Goal: Task Accomplishment & Management: Manage account settings

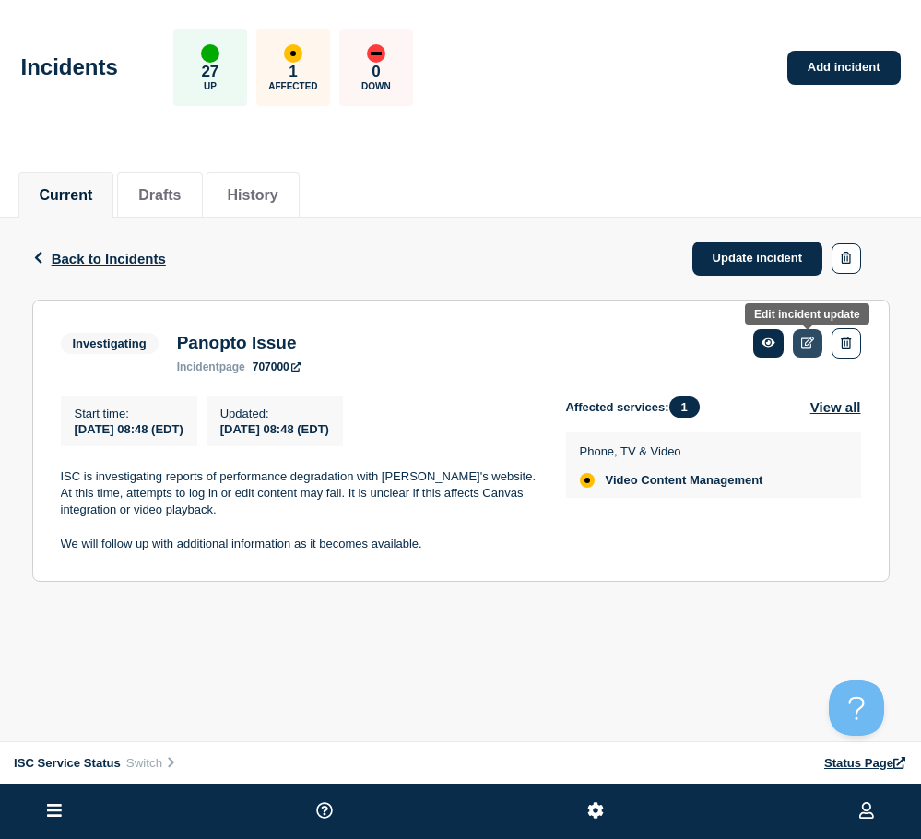
click at [809, 340] on icon at bounding box center [808, 342] width 14 height 12
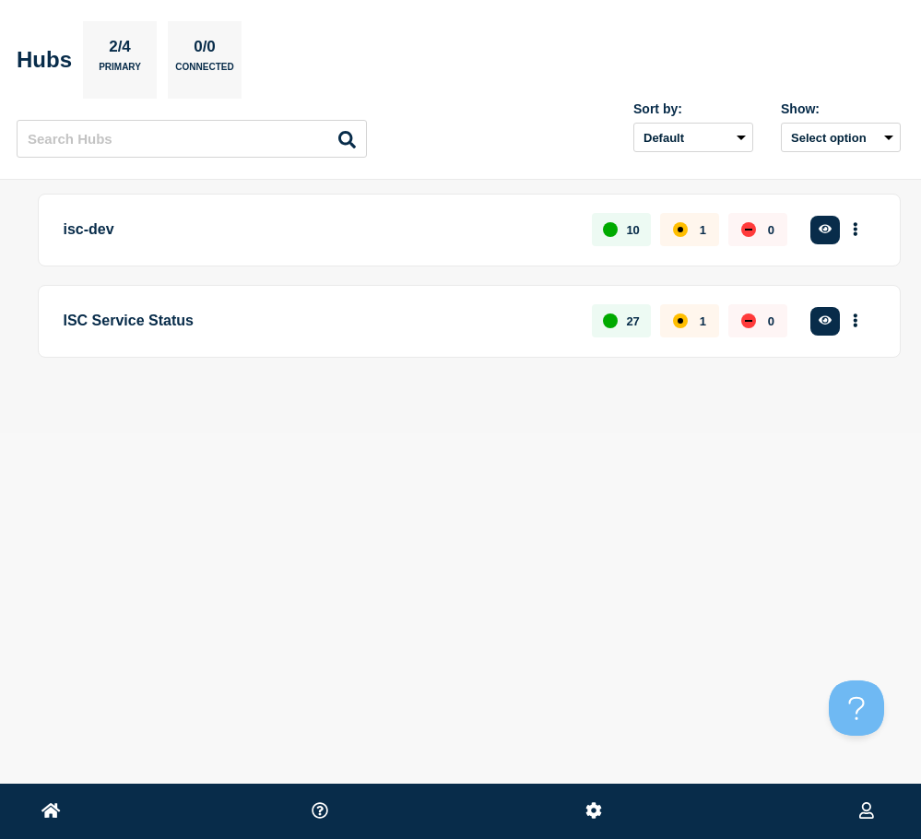
drag, startPoint x: 689, startPoint y: 311, endPoint x: 680, endPoint y: 312, distance: 9.4
click at [689, 311] on div "1" at bounding box center [689, 320] width 59 height 33
click at [675, 323] on div "affected" at bounding box center [680, 320] width 15 height 15
click at [854, 323] on icon "More actions" at bounding box center [855, 320] width 6 height 14
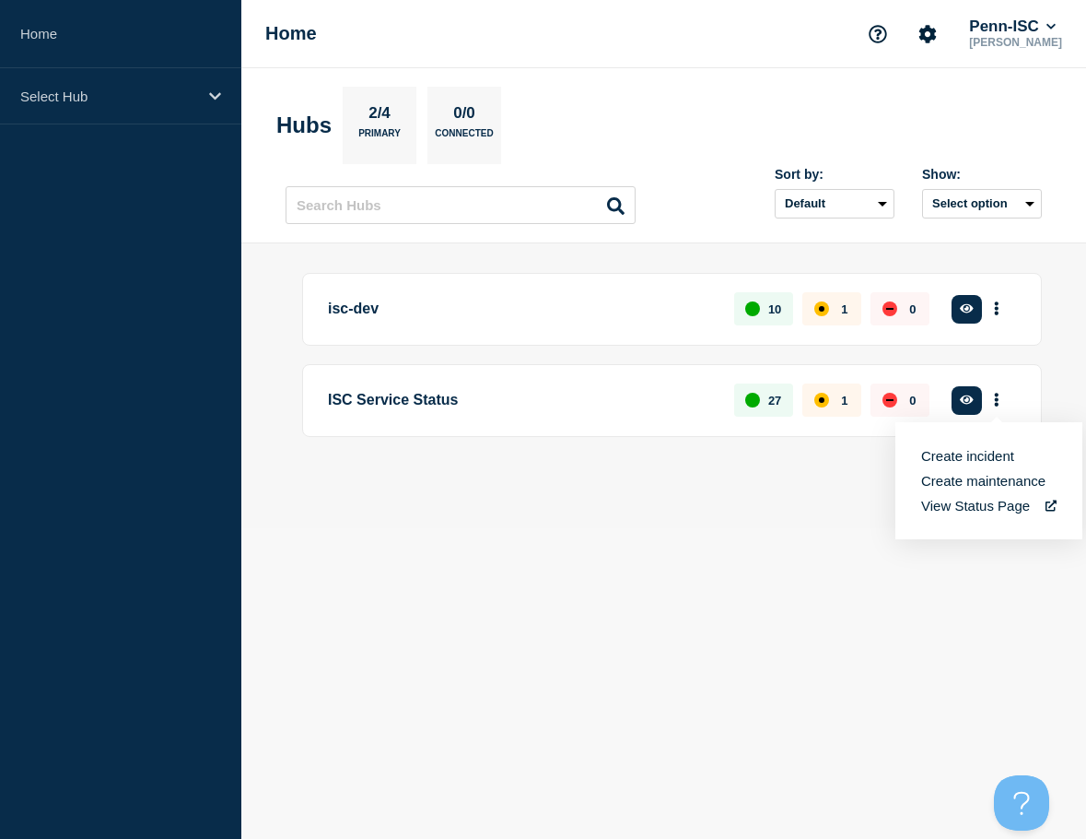
click at [468, 393] on p "ISC Service Status" at bounding box center [520, 400] width 385 height 34
click at [828, 399] on div "affected" at bounding box center [822, 400] width 15 height 15
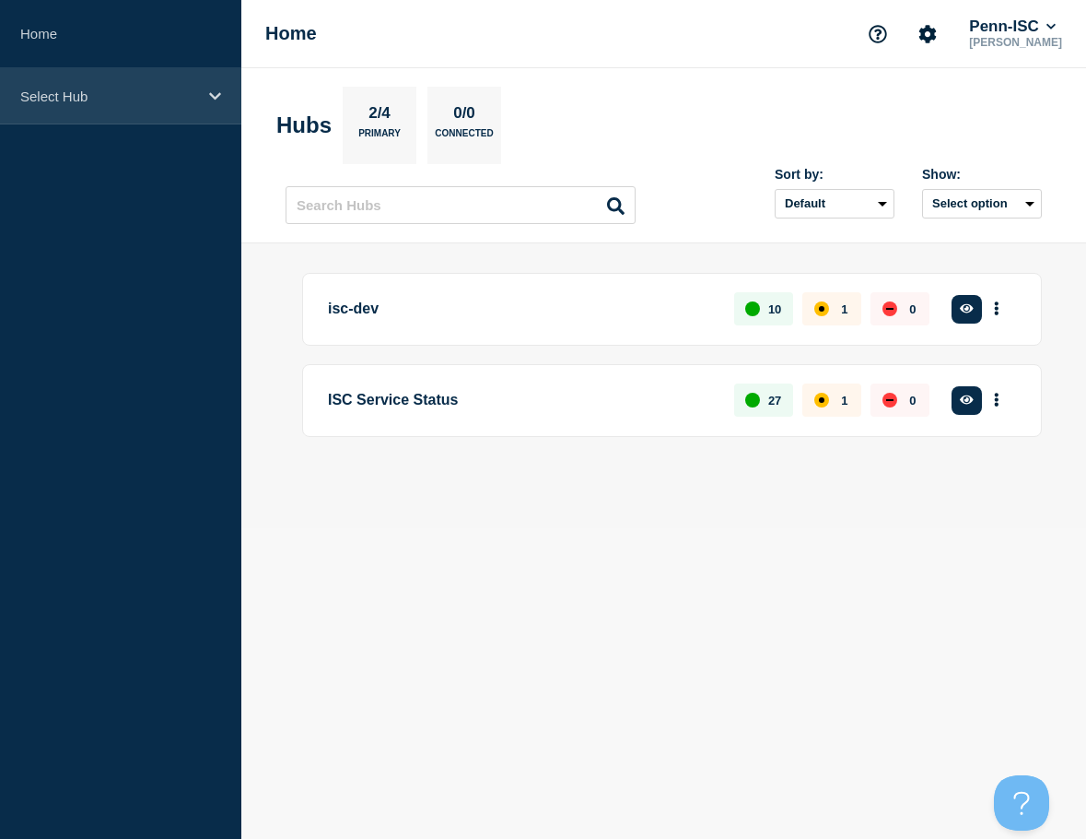
click at [165, 94] on p "Select Hub" at bounding box center [108, 96] width 177 height 16
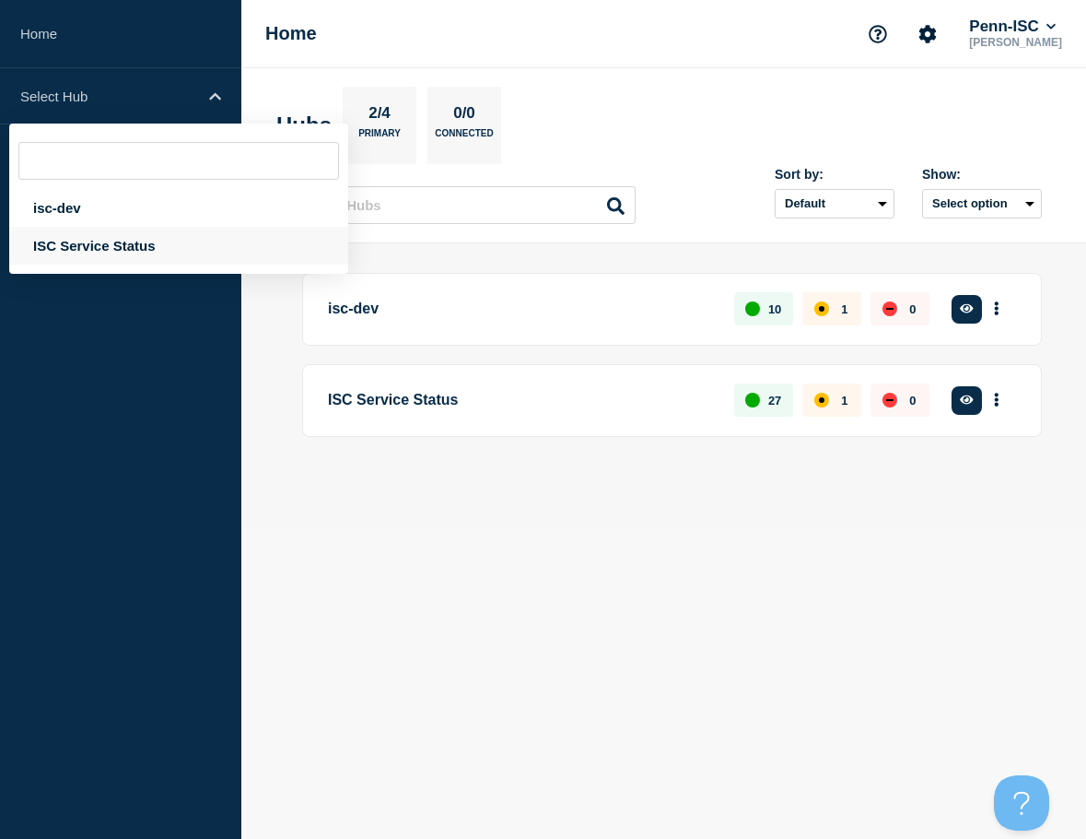
click at [104, 258] on div "ISC Service Status" at bounding box center [178, 246] width 339 height 38
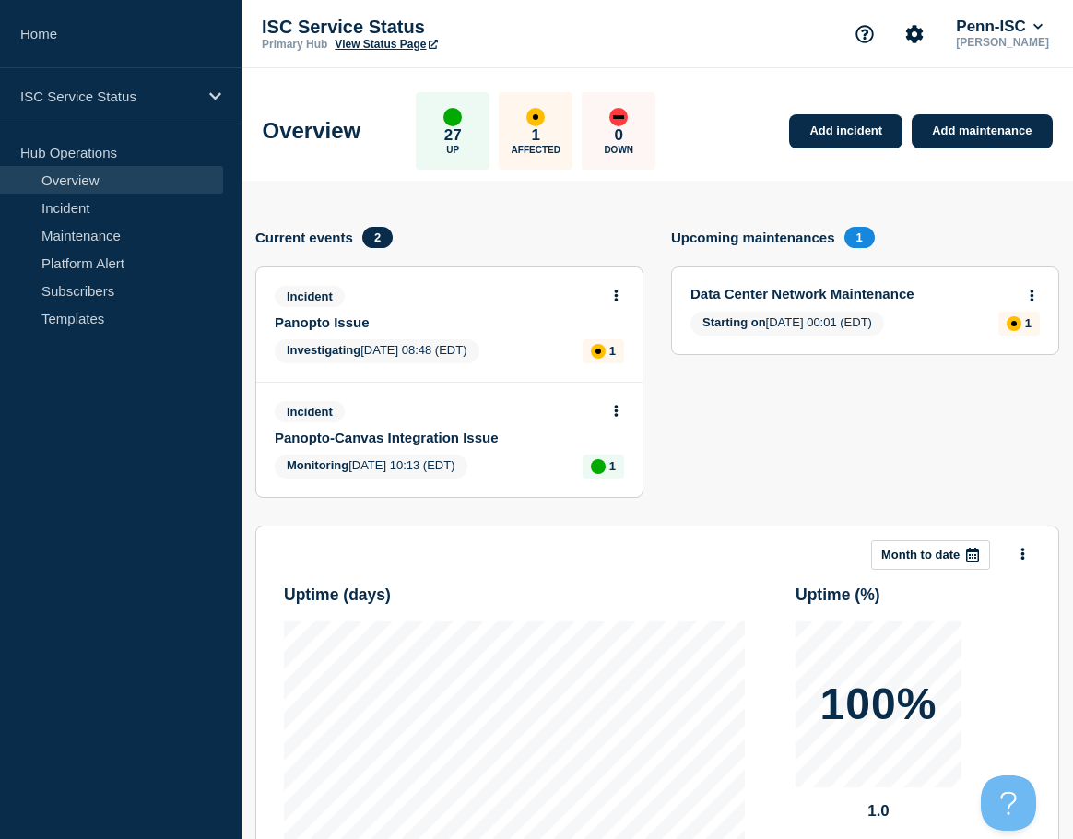
click at [405, 324] on link "Panopto Issue" at bounding box center [437, 322] width 324 height 16
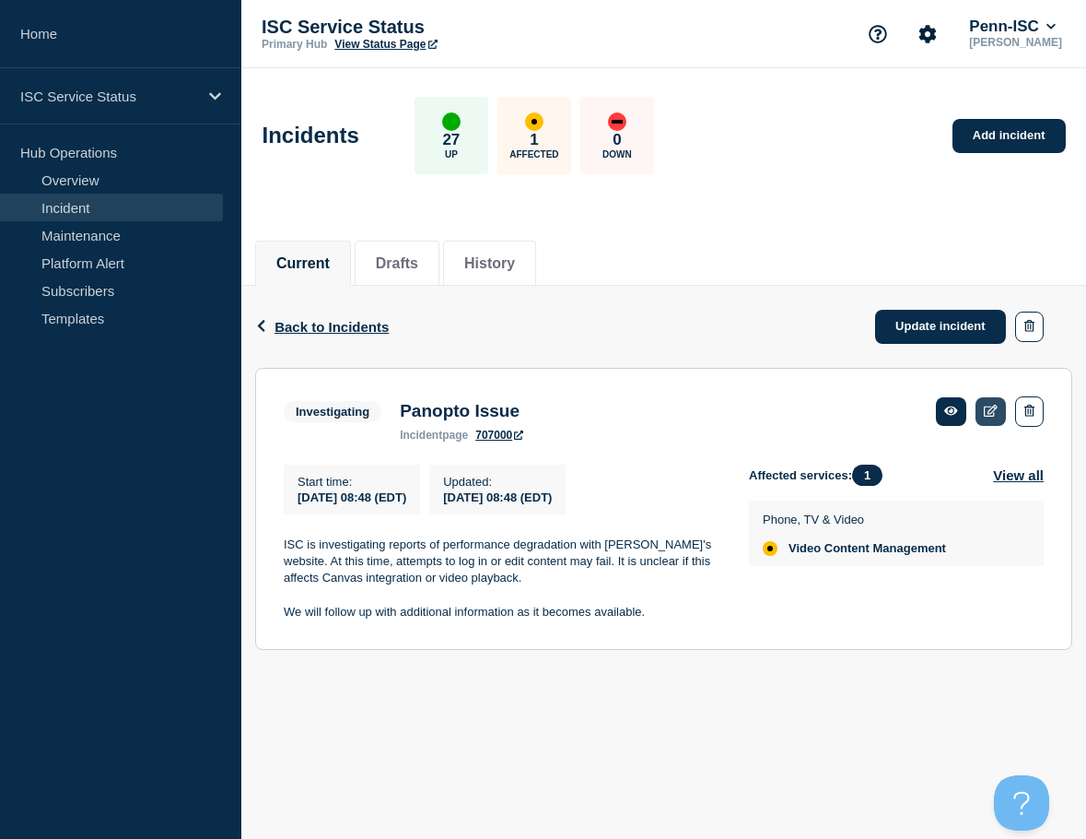
click at [920, 403] on link at bounding box center [991, 411] width 30 height 29
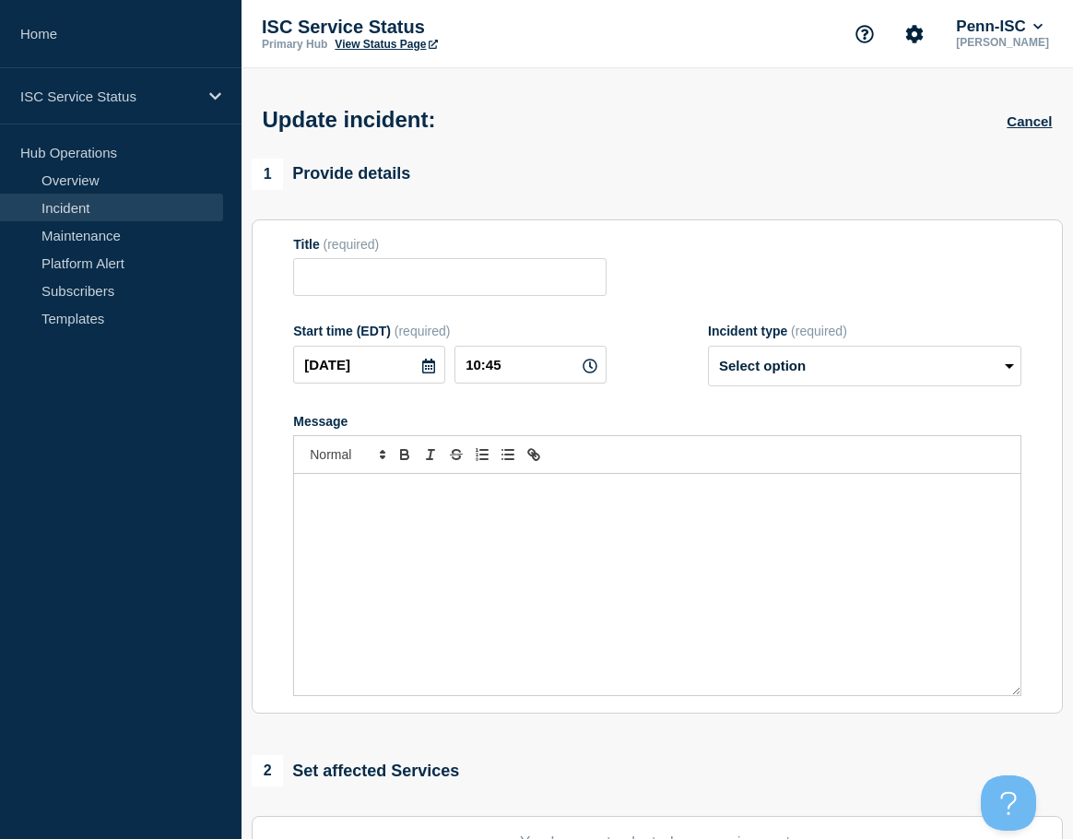
type input "Panopto Issue"
type input "08:48"
select select "investigating"
radio input "false"
radio input "true"
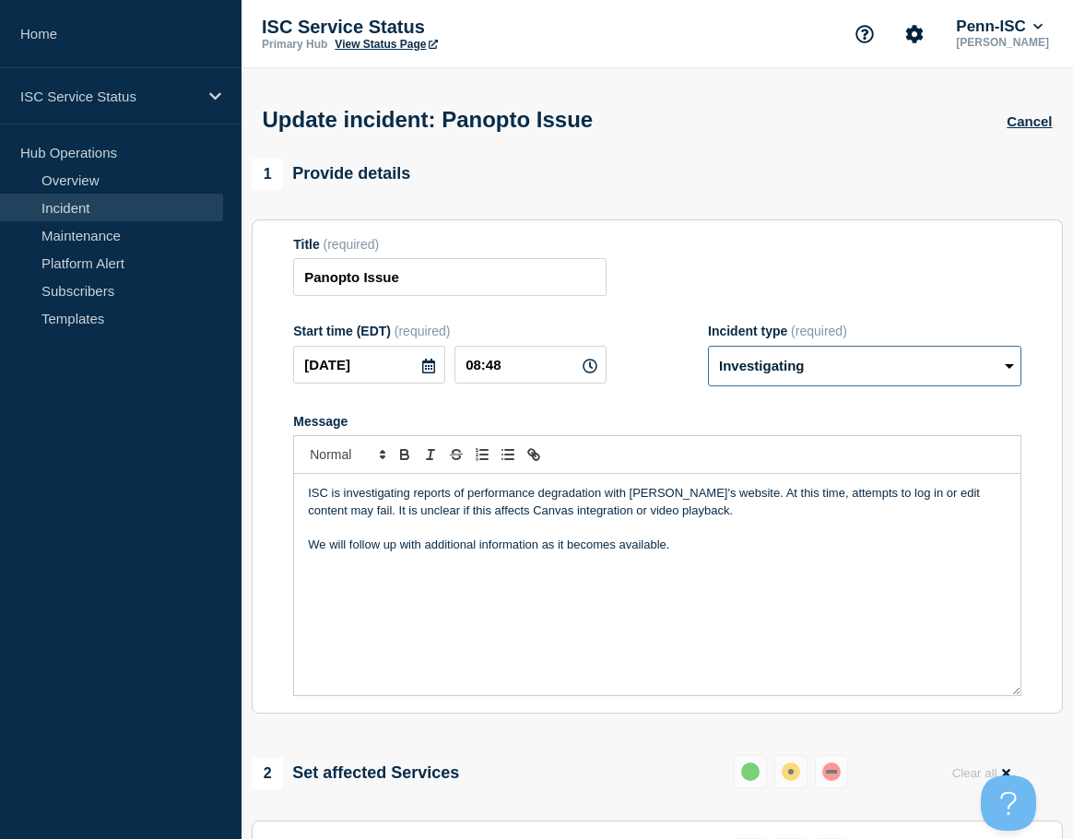
click at [783, 369] on select "Select option Investigating Identified Monitoring Resolved" at bounding box center [864, 366] width 313 height 41
select select "monitoring"
click at [708, 349] on select "Select option Investigating Identified Monitoring Resolved" at bounding box center [864, 366] width 313 height 41
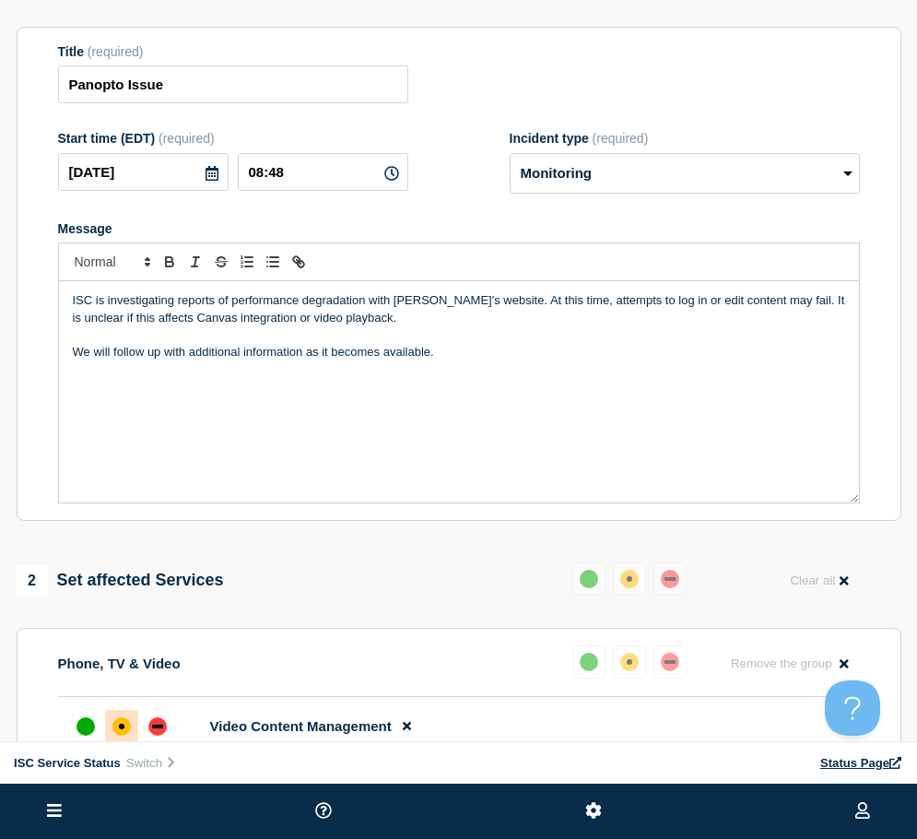
scroll to position [92, 0]
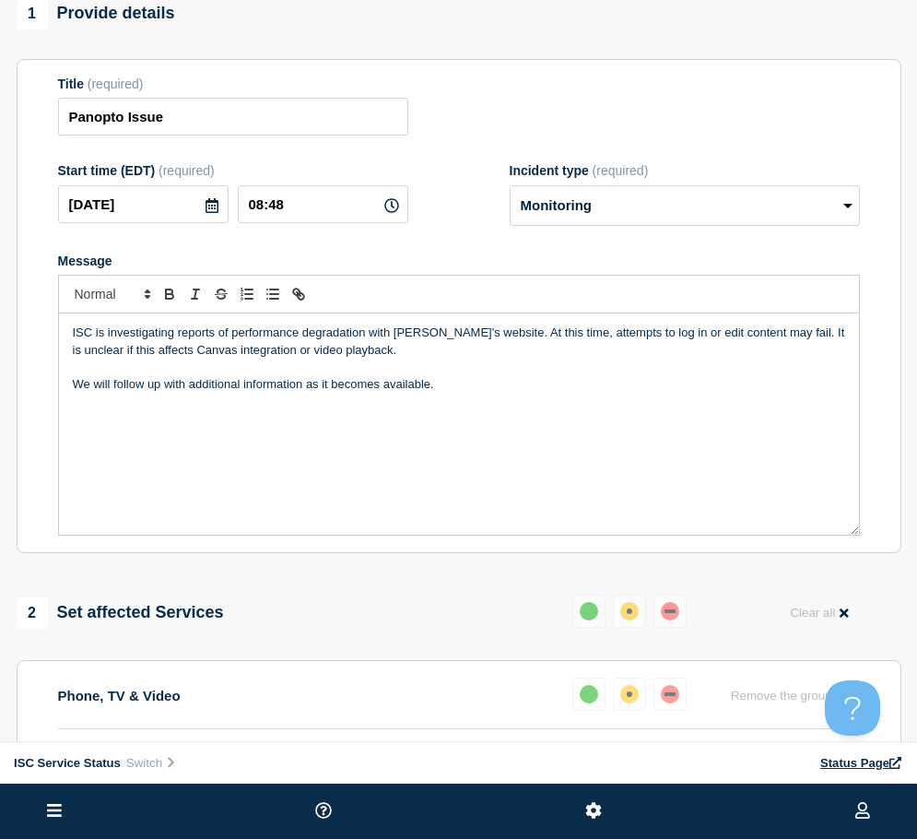
click at [209, 357] on p "ISC is investigating reports of performance degradation with [PERSON_NAME]'s we…" at bounding box center [459, 341] width 772 height 34
click at [70, 333] on div "ISC is investigating reports of performance degradation with Panopto's website.…" at bounding box center [459, 423] width 800 height 221
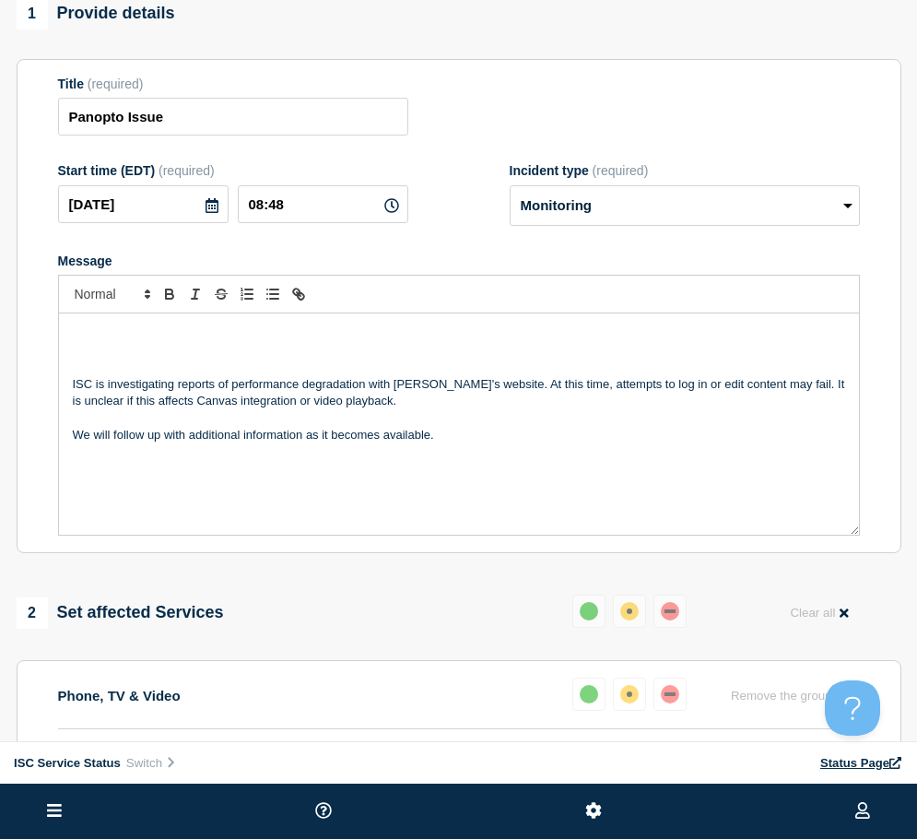
drag, startPoint x: 83, startPoint y: 337, endPoint x: 108, endPoint y: 350, distance: 28.0
click at [83, 337] on p "Message" at bounding box center [459, 332] width 772 height 17
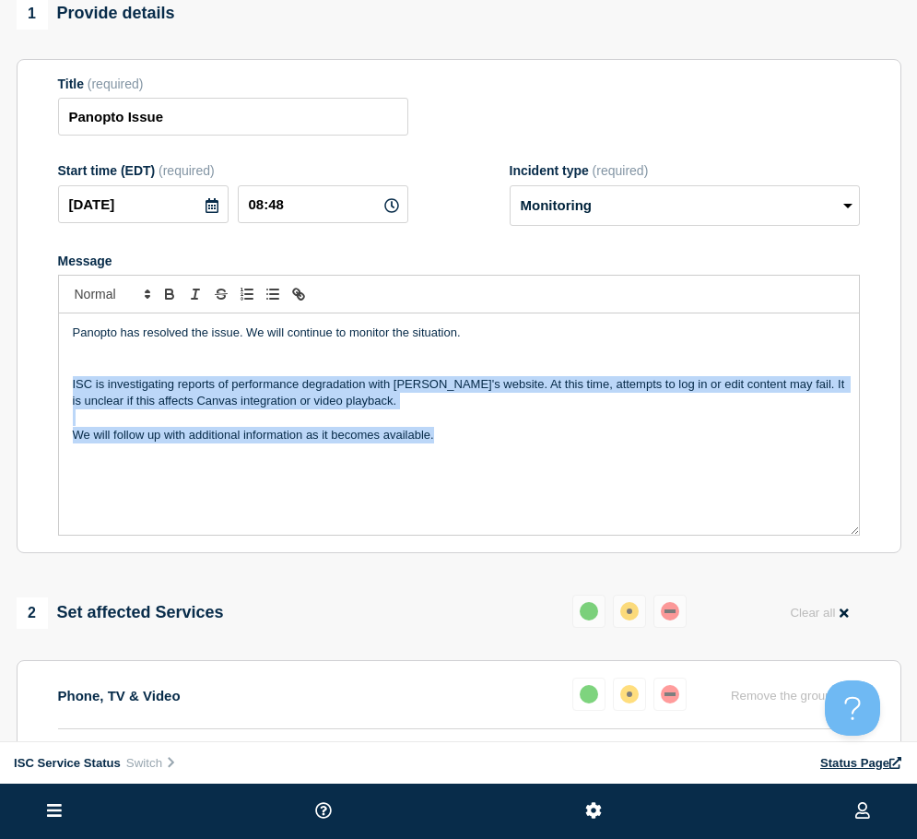
drag, startPoint x: 465, startPoint y: 455, endPoint x: 39, endPoint y: 392, distance: 431.4
click at [39, 392] on section "Title (required) Panopto Issue Start time (EDT) (required) 2025-09-03 08:48 Inc…" at bounding box center [459, 306] width 885 height 495
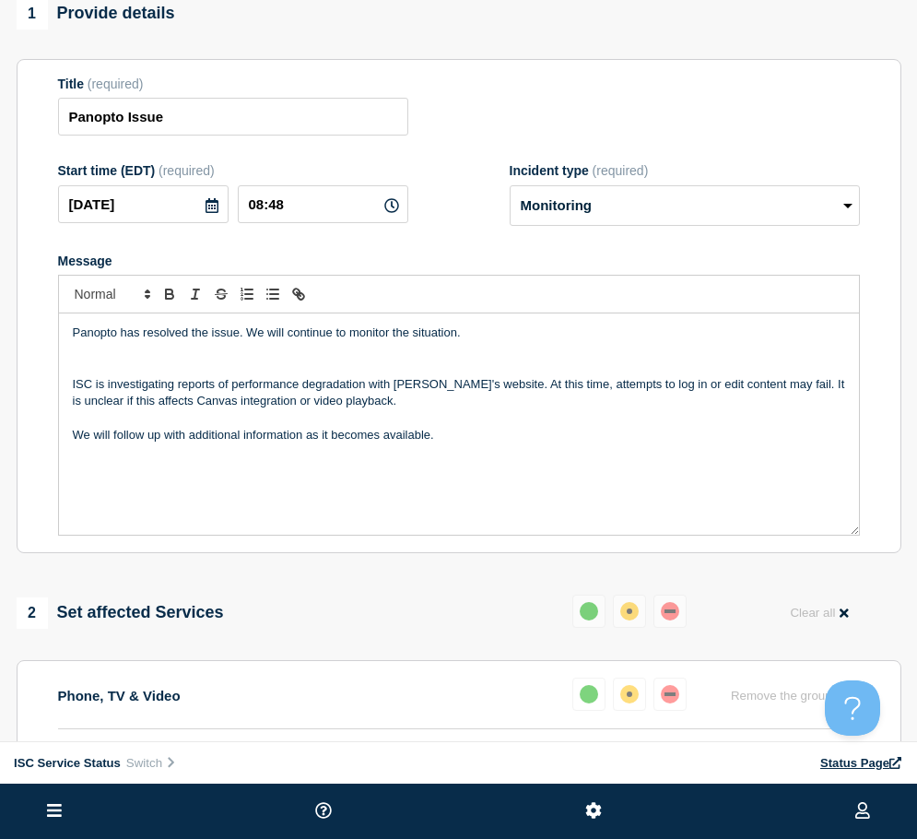
click at [341, 347] on p "Message" at bounding box center [459, 350] width 772 height 17
drag, startPoint x: 263, startPoint y: 335, endPoint x: 251, endPoint y: 335, distance: 12.0
click at [251, 335] on p "Panopto has resolved the issue. We will continue to monitor the situation." at bounding box center [459, 332] width 772 height 17
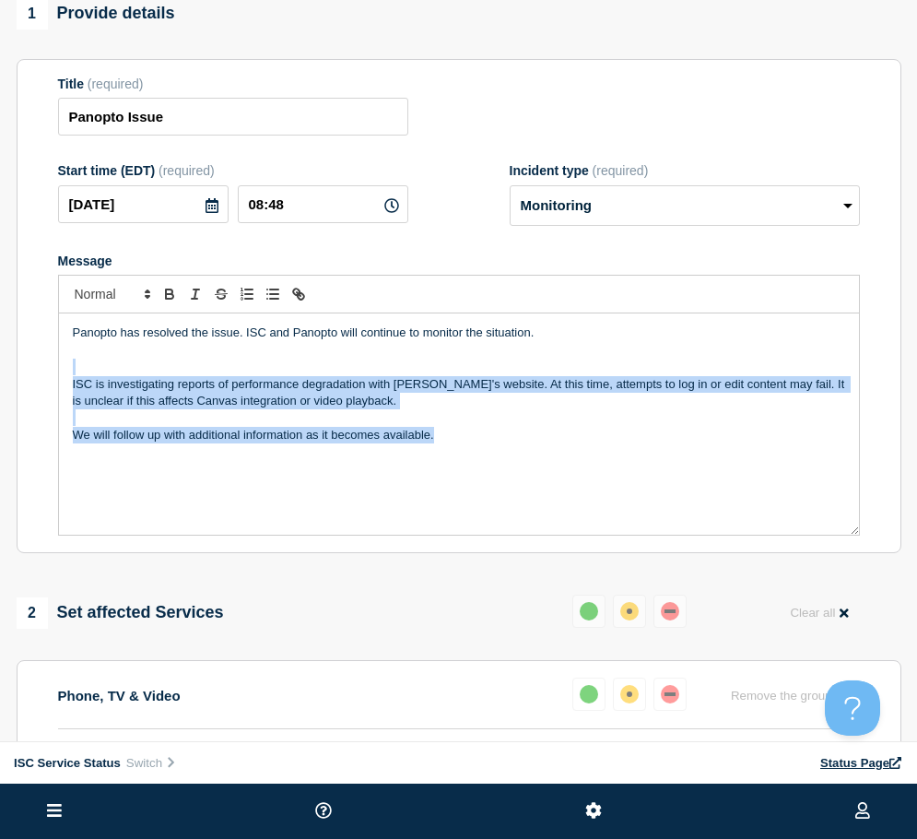
drag, startPoint x: 507, startPoint y: 454, endPoint x: 8, endPoint y: 380, distance: 504.1
click at [8, 380] on div "1 Provide details Title (required) Panopto Issue Start time (EDT) (required) 20…" at bounding box center [459, 574] width 906 height 1152
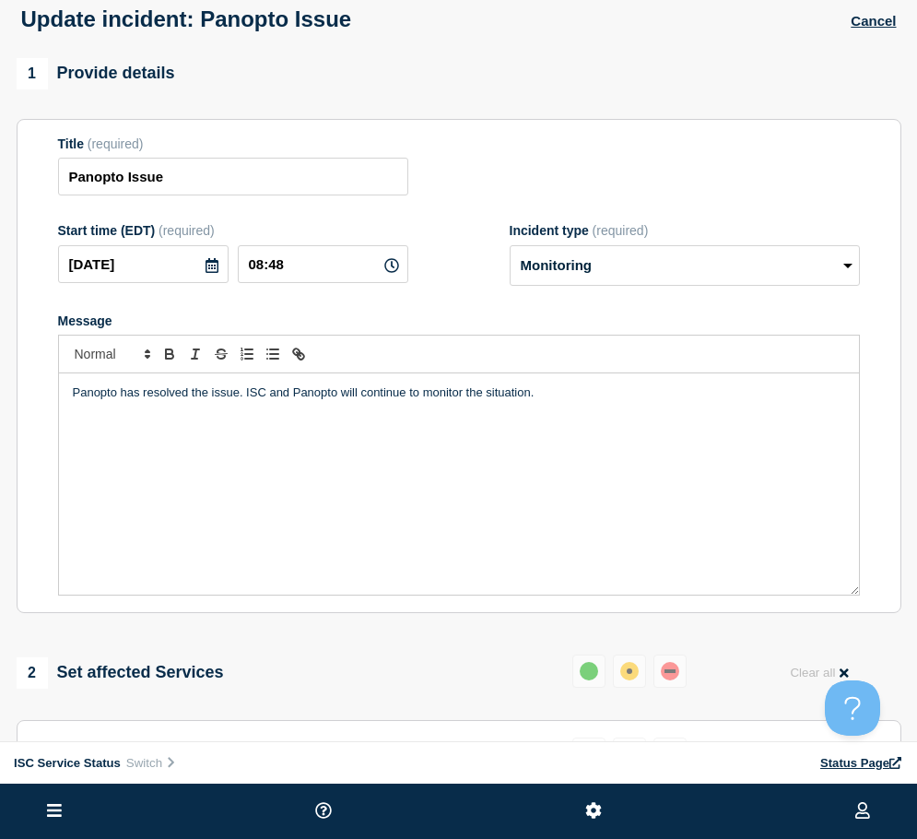
scroll to position [0, 0]
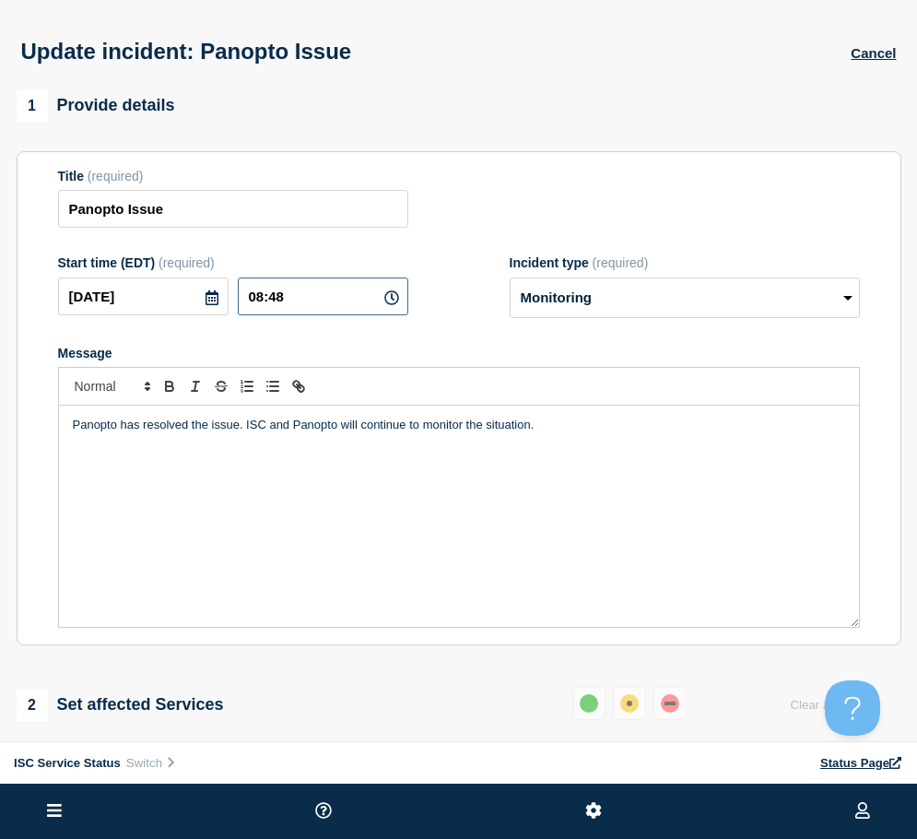
click at [381, 309] on input "08:48" at bounding box center [323, 296] width 170 height 38
click at [395, 299] on icon at bounding box center [391, 297] width 15 height 15
click at [300, 300] on input "08:48" at bounding box center [323, 296] width 170 height 38
click at [259, 301] on input "08:48" at bounding box center [323, 296] width 170 height 38
click at [293, 295] on input "10:48" at bounding box center [323, 296] width 170 height 38
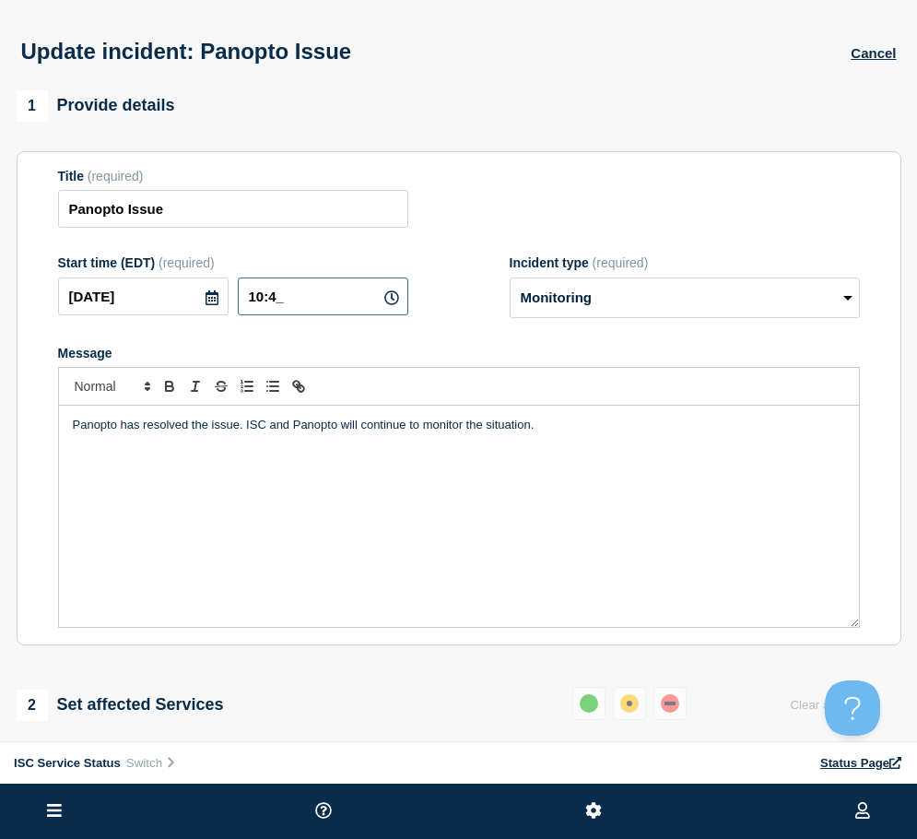
type input "10:42"
click at [281, 497] on div "Panopto has resolved the issue. ISC and Panopto will continue to monitor the si…" at bounding box center [459, 515] width 800 height 221
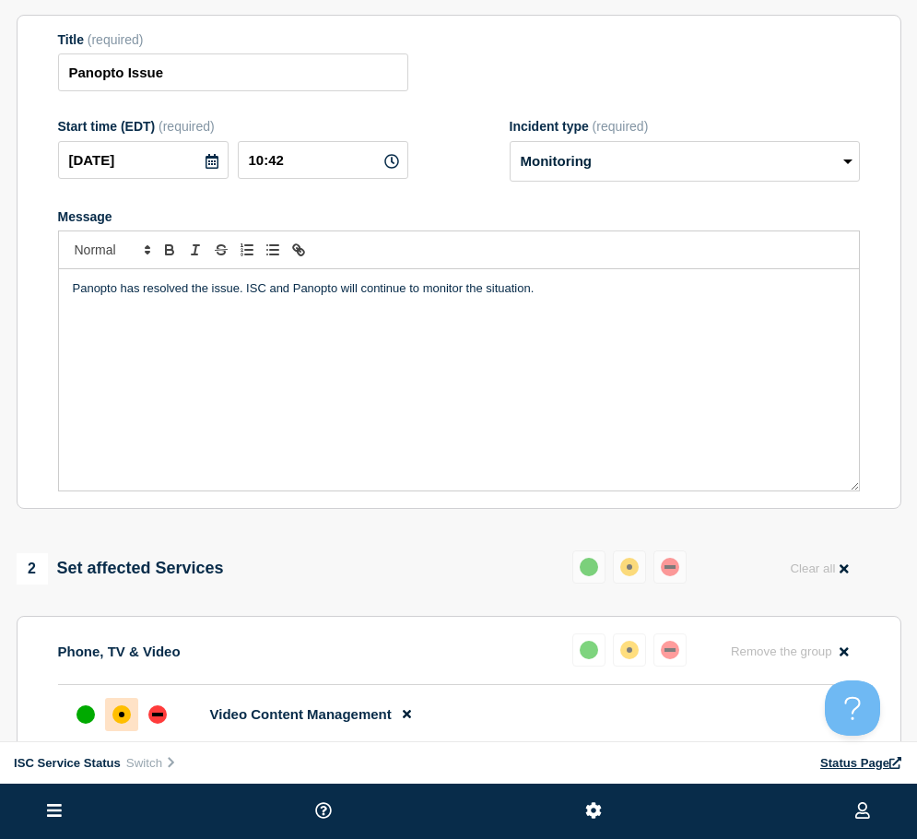
scroll to position [369, 0]
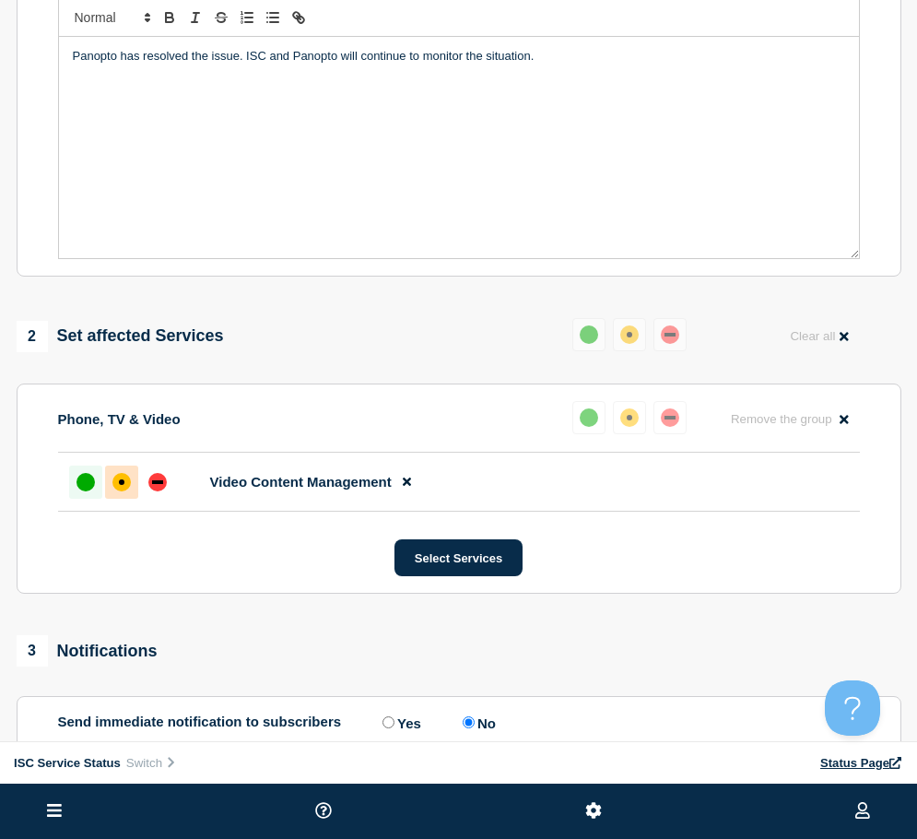
click at [87, 485] on div "up" at bounding box center [85, 482] width 18 height 18
click at [590, 420] on div "up" at bounding box center [589, 417] width 18 height 18
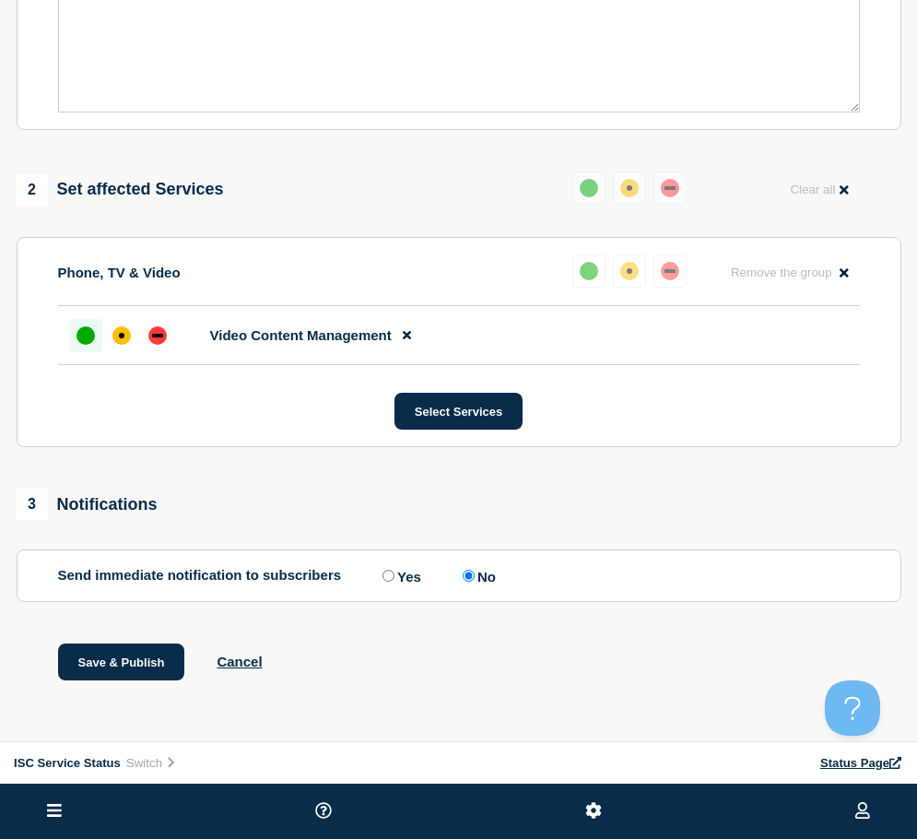
scroll to position [428, 0]
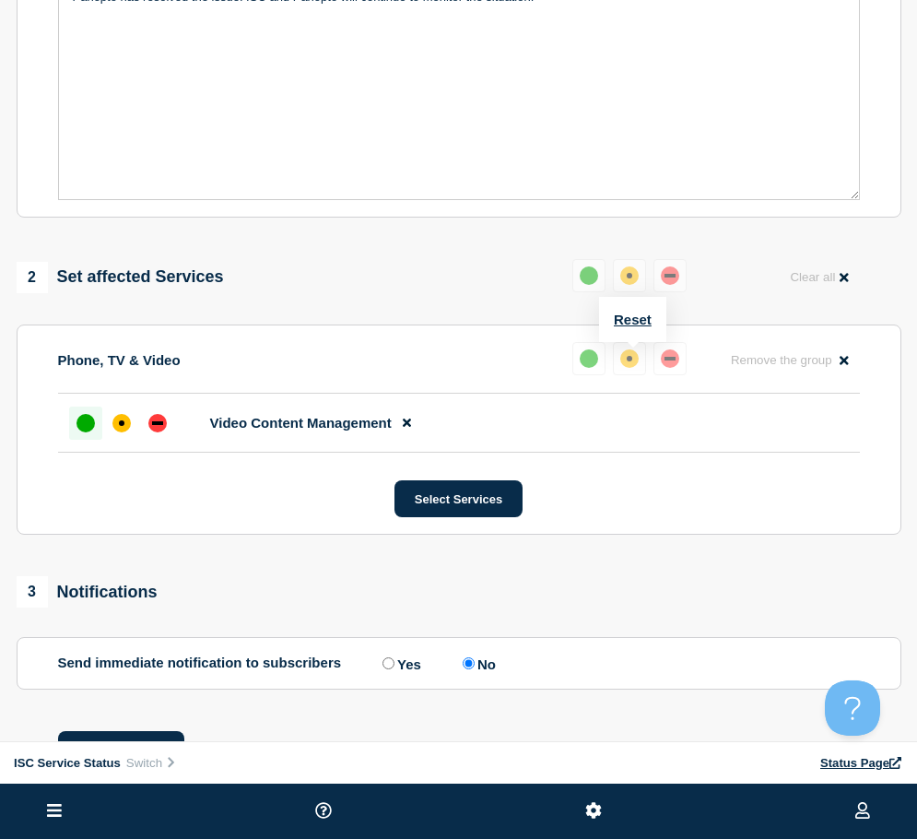
click at [583, 363] on div "up" at bounding box center [589, 358] width 18 height 18
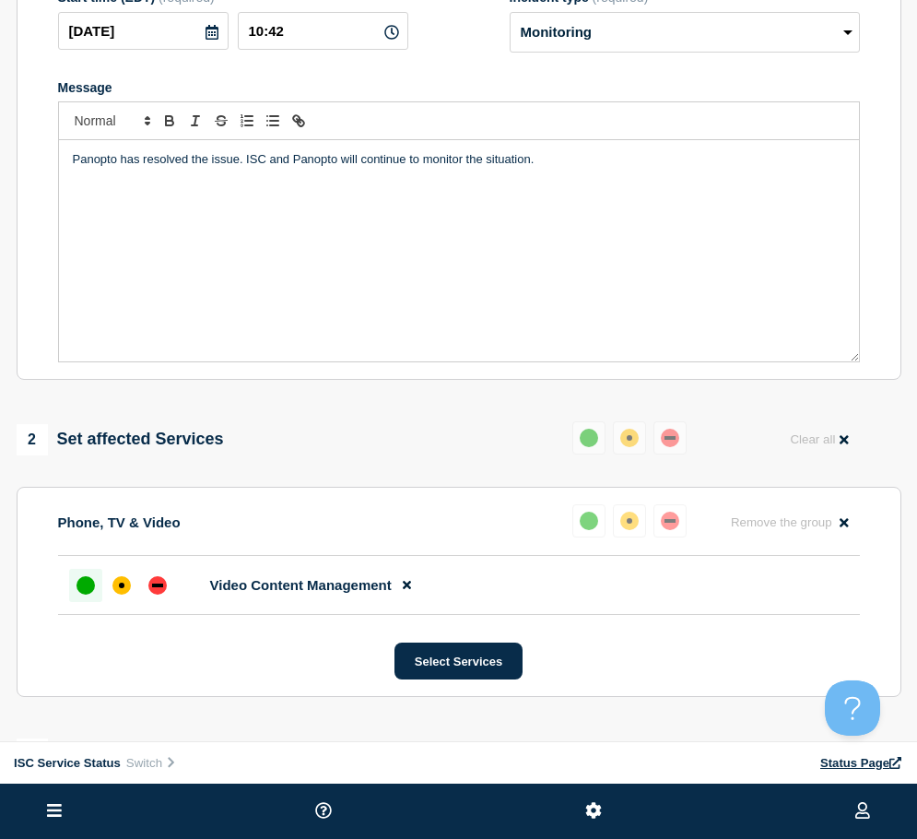
scroll to position [0, 0]
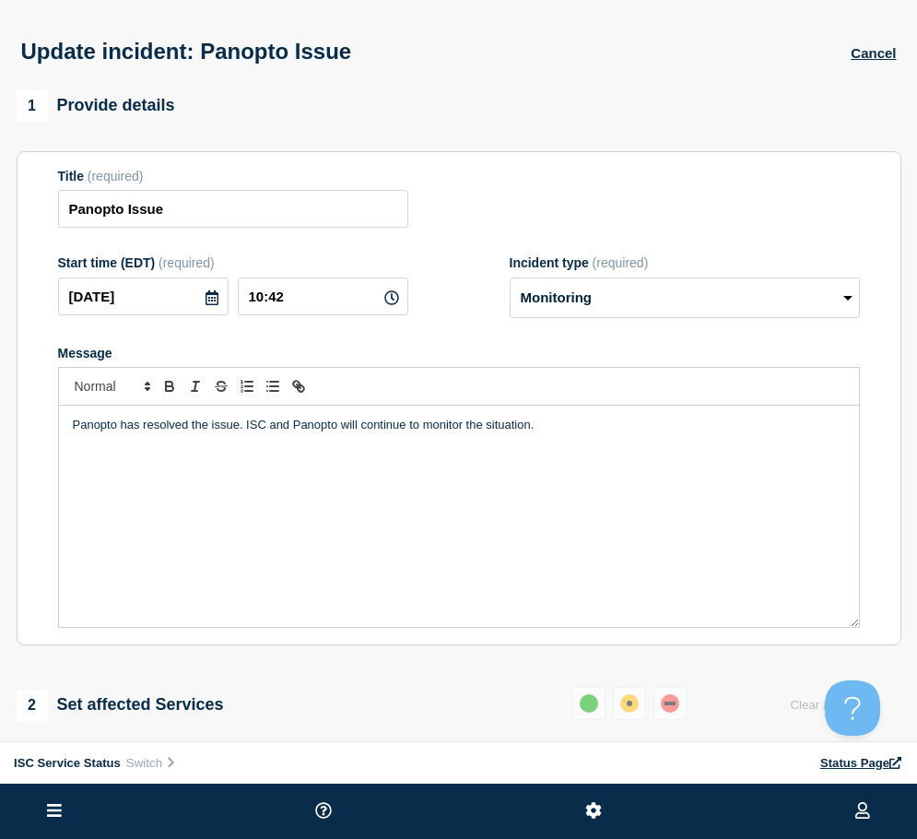
click at [609, 404] on div at bounding box center [459, 386] width 802 height 39
drag, startPoint x: 477, startPoint y: 438, endPoint x: 359, endPoint y: 427, distance: 118.5
click at [359, 427] on div "Panopto has resolved the issue. ISC and Panopto will continue to monitor the si…" at bounding box center [459, 515] width 800 height 221
click at [360, 424] on p "Panopto has resolved the issue. ISC and Panopto will will continue monitoring f…" at bounding box center [459, 425] width 772 height 17
click at [65, 203] on input "Panopto Issue" at bounding box center [233, 209] width 350 height 38
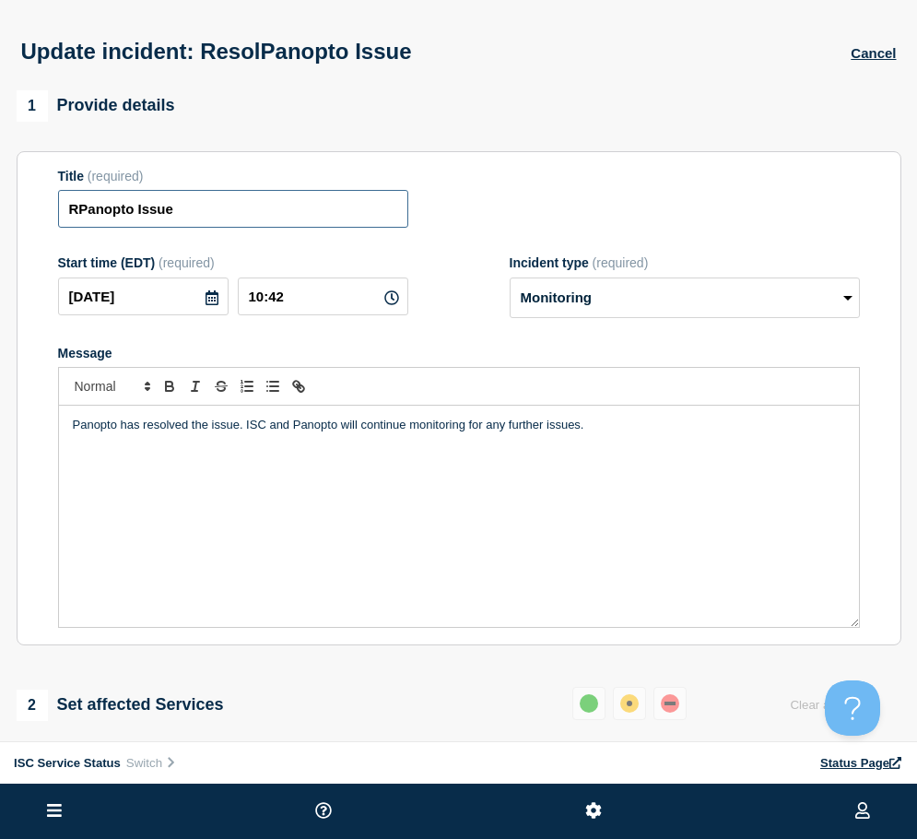
type input "Panopto Issue"
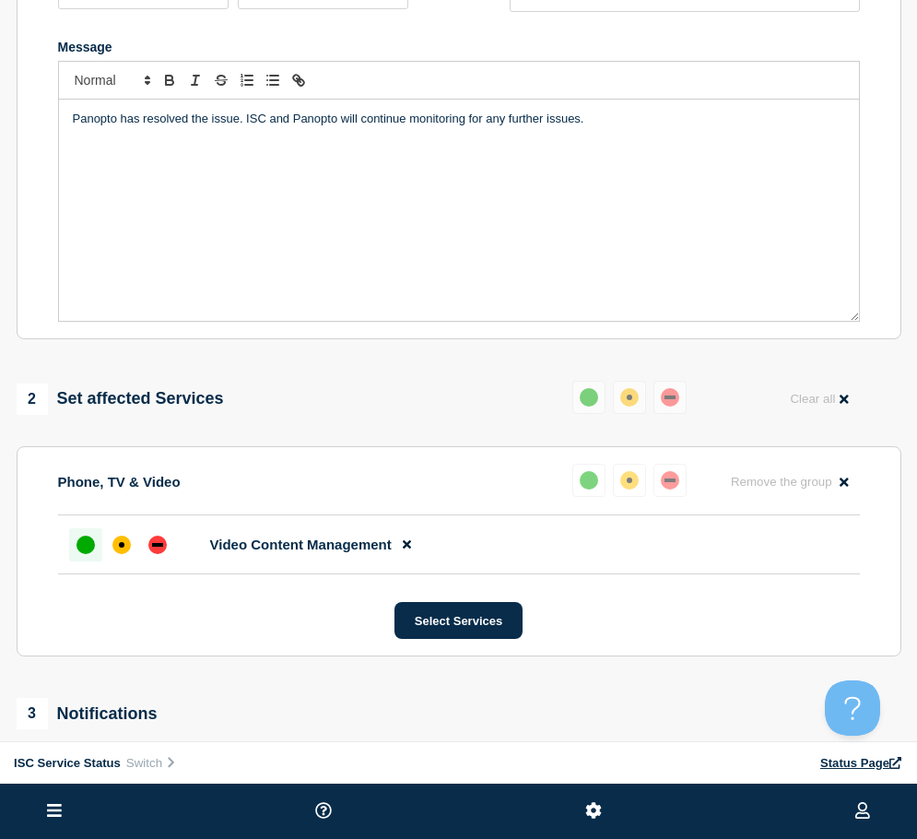
scroll to position [243, 0]
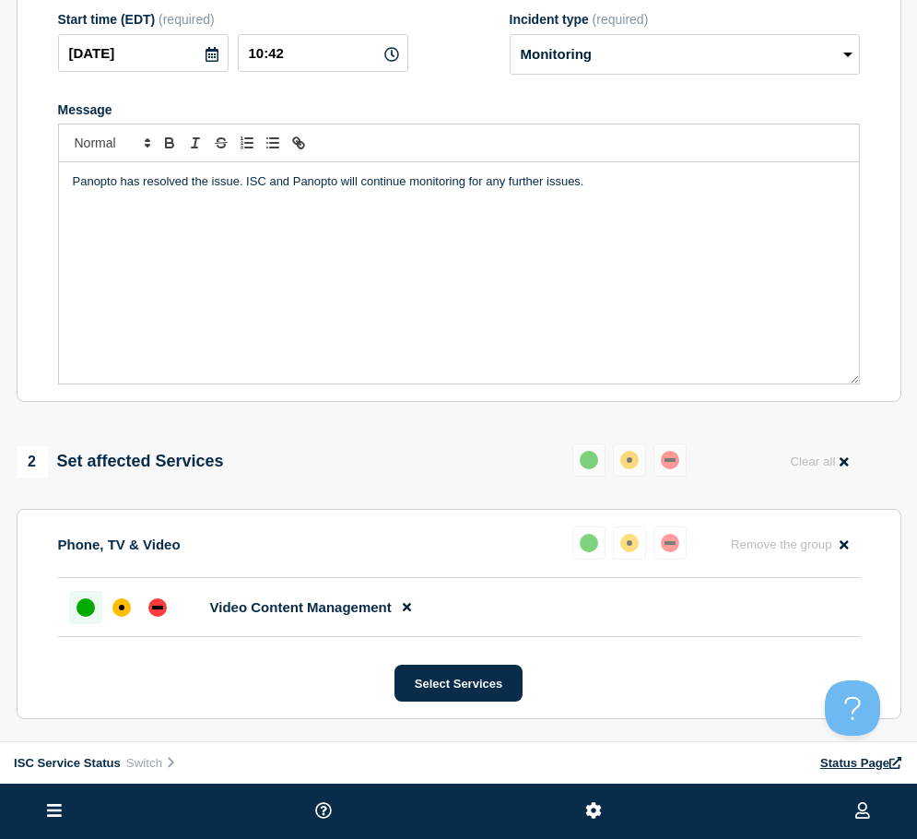
click at [91, 612] on div "up" at bounding box center [85, 607] width 18 height 18
click at [88, 612] on div "up" at bounding box center [85, 607] width 18 height 18
click at [588, 546] on div "up" at bounding box center [589, 543] width 18 height 18
click at [586, 461] on div "up" at bounding box center [589, 460] width 18 height 18
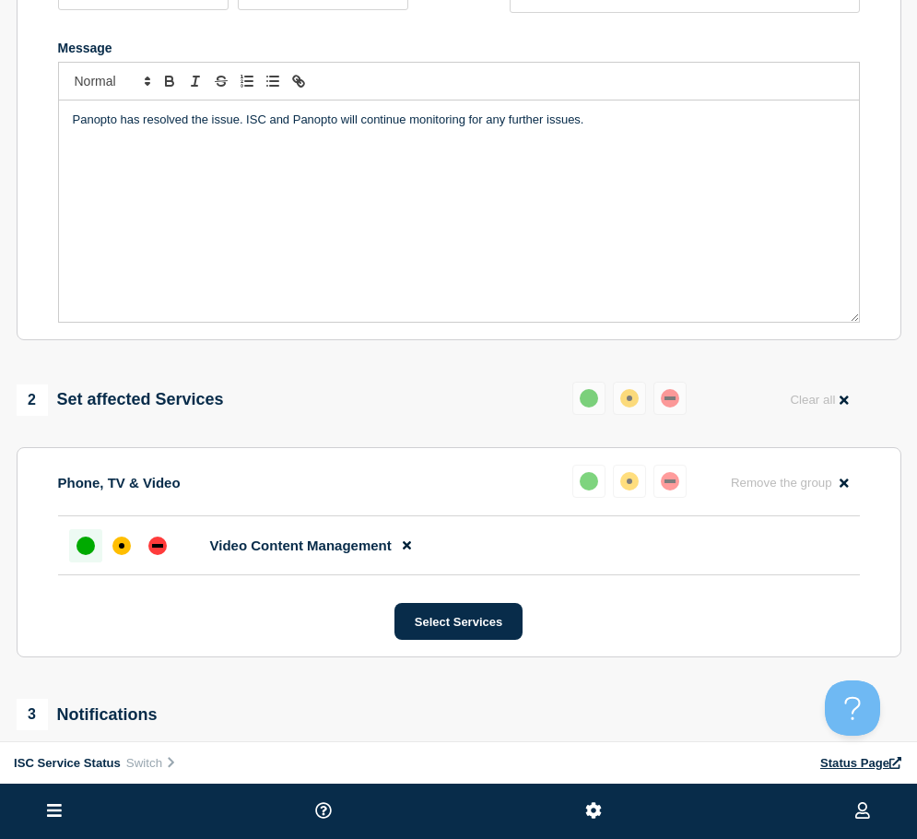
scroll to position [520, 0]
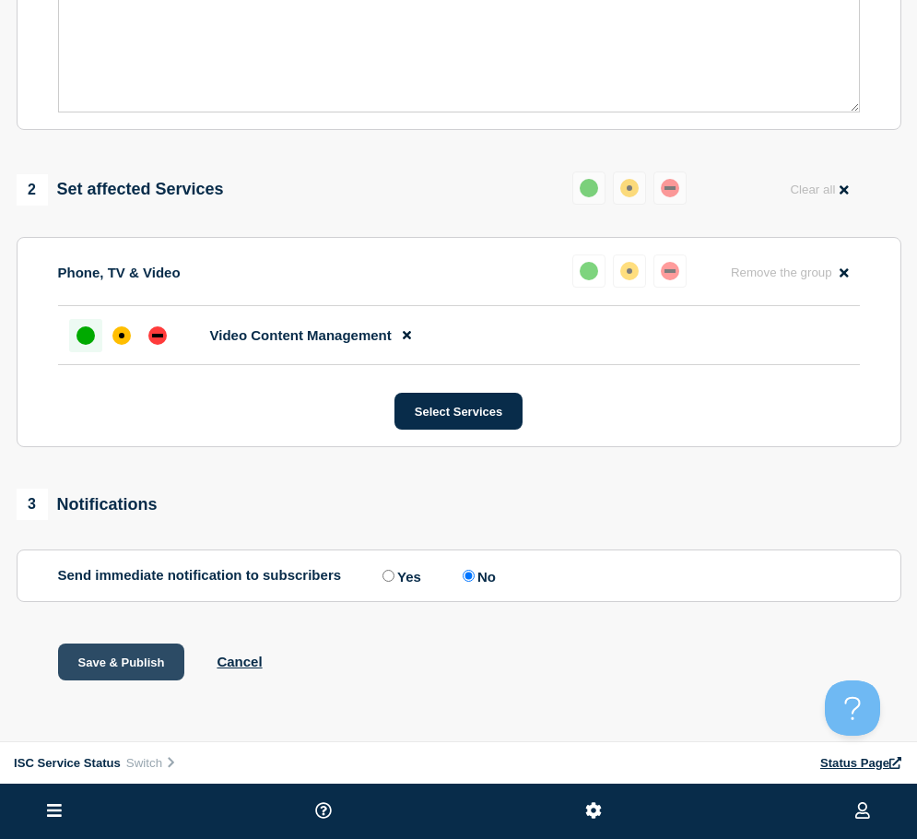
click at [134, 660] on button "Save & Publish" at bounding box center [121, 661] width 127 height 37
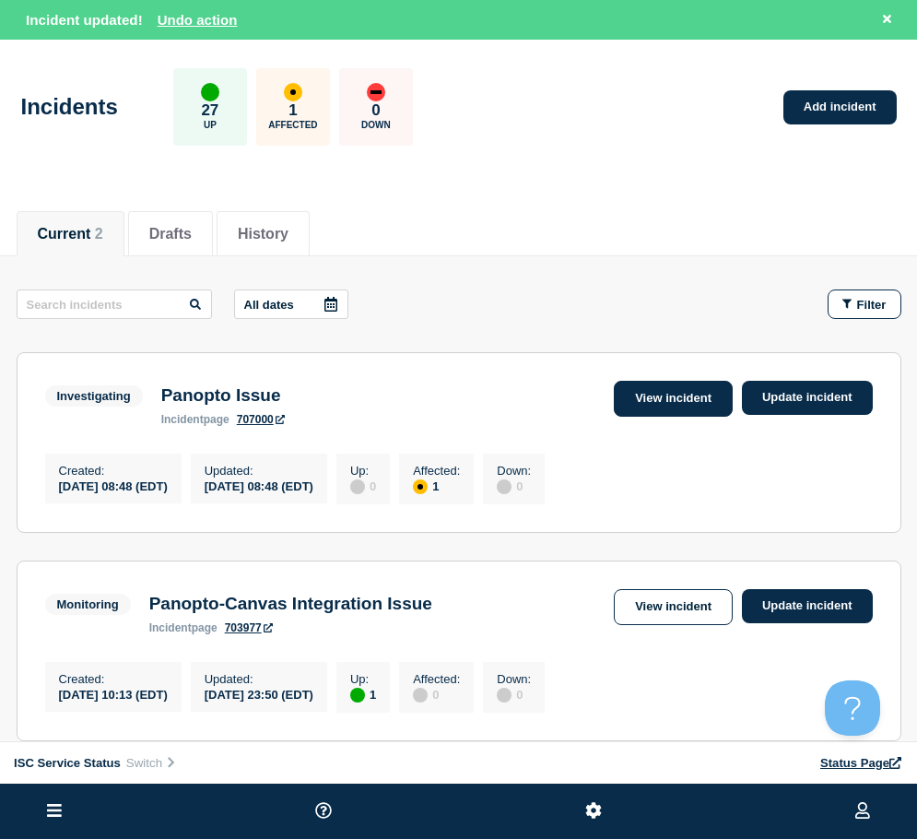
click at [662, 396] on link "View incident" at bounding box center [673, 399] width 119 height 36
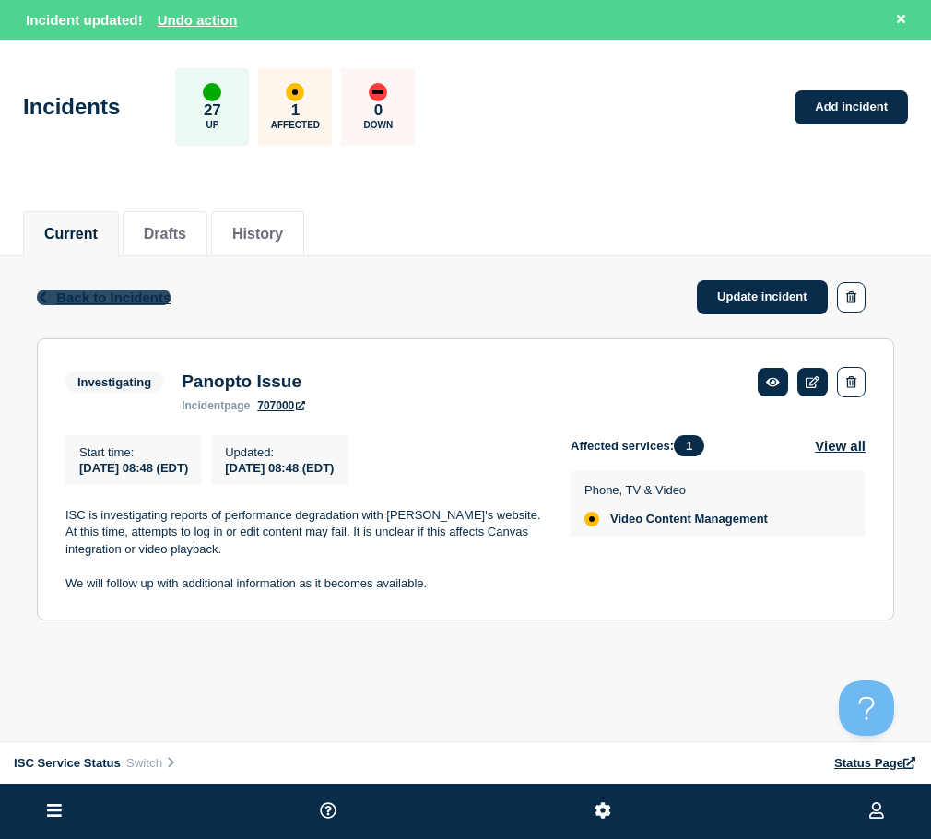
click at [120, 301] on span "Back to Incidents" at bounding box center [113, 297] width 114 height 16
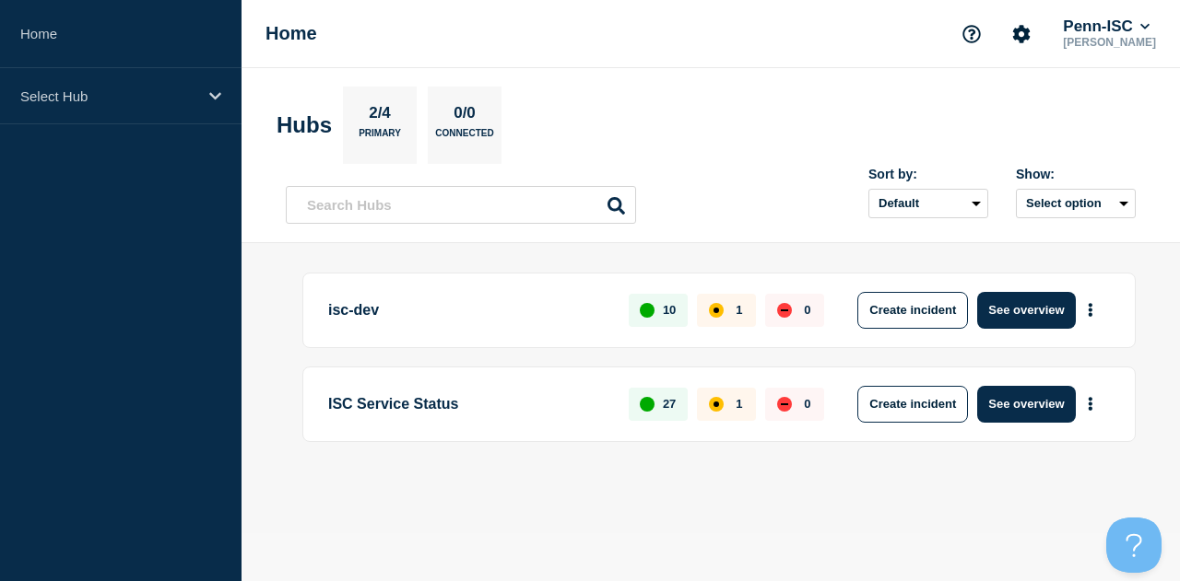
click at [400, 418] on p "ISC Service Status" at bounding box center [467, 404] width 279 height 37
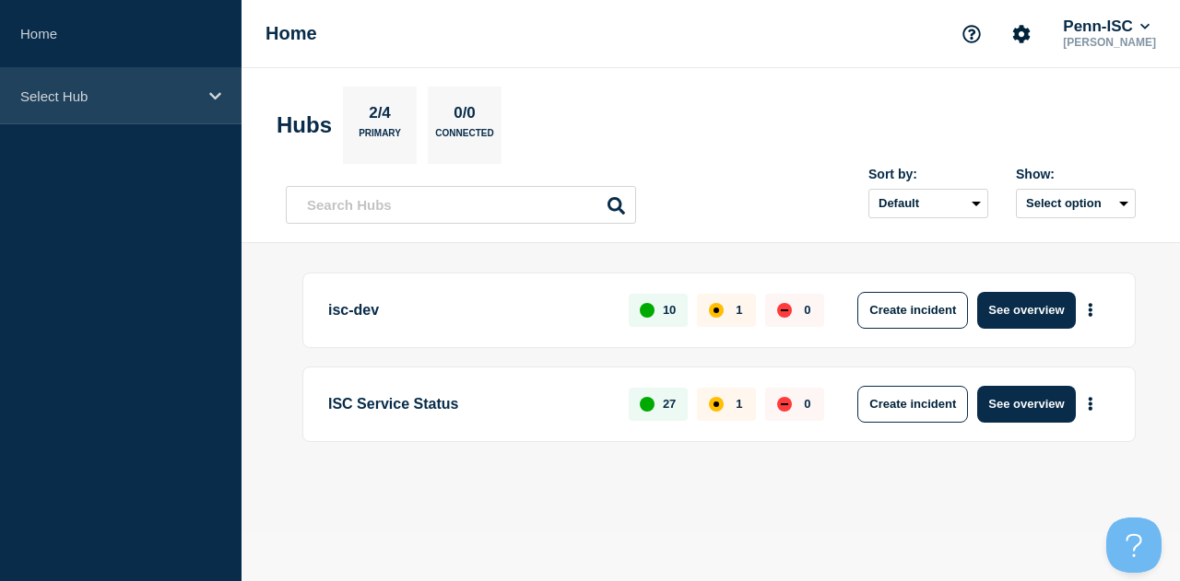
drag, startPoint x: 79, startPoint y: 93, endPoint x: 80, endPoint y: 110, distance: 16.6
click at [80, 93] on p "Select Hub" at bounding box center [108, 96] width 177 height 16
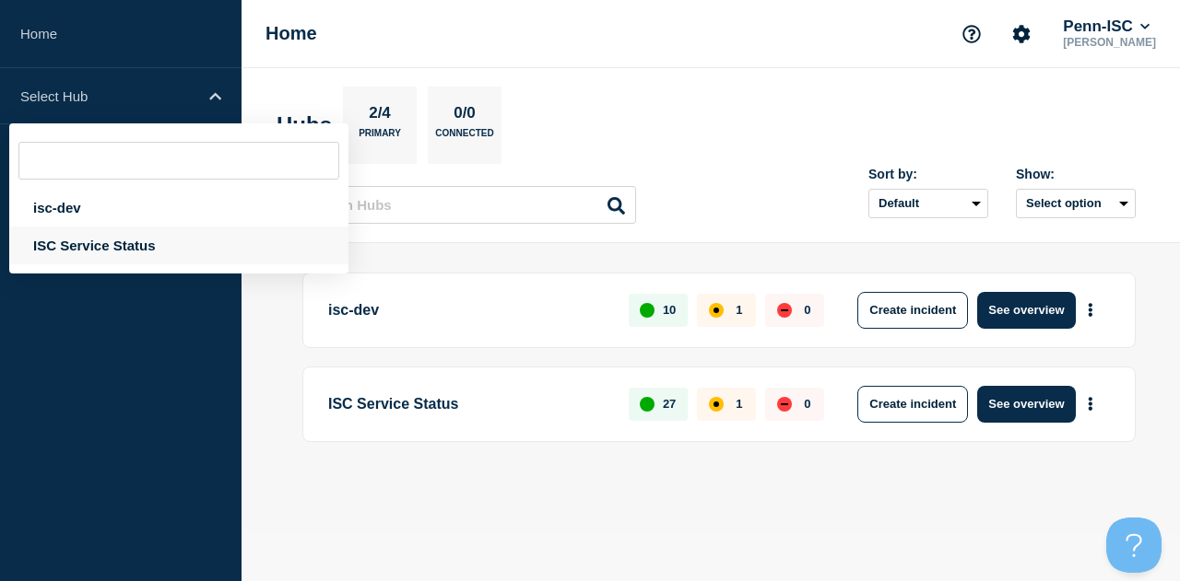
click at [93, 248] on div "ISC Service Status" at bounding box center [178, 246] width 339 height 38
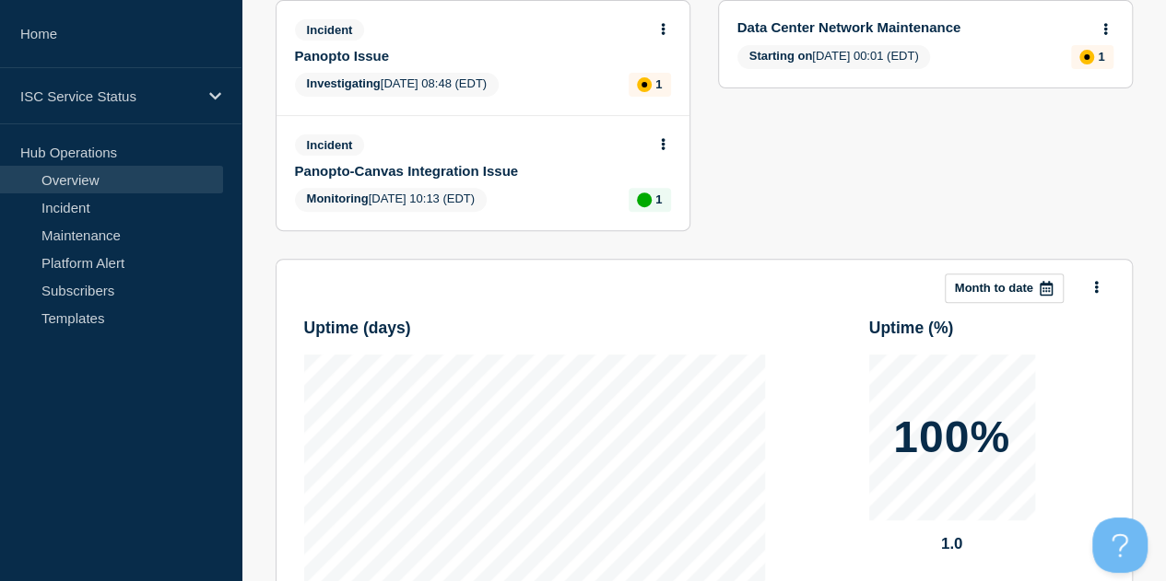
scroll to position [256, 0]
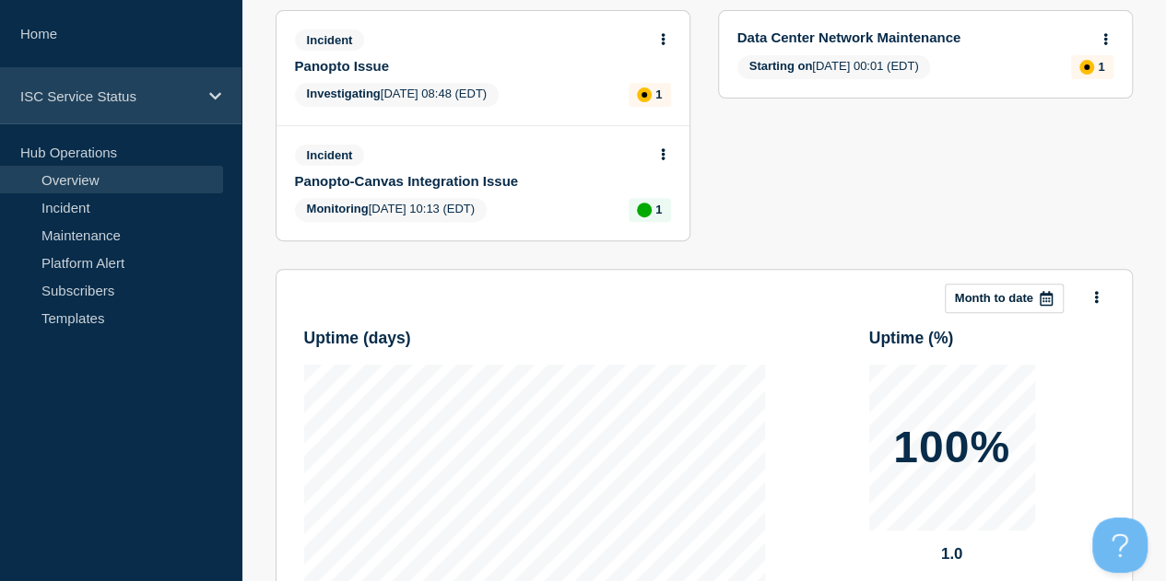
click at [137, 90] on p "ISC Service Status" at bounding box center [108, 96] width 177 height 16
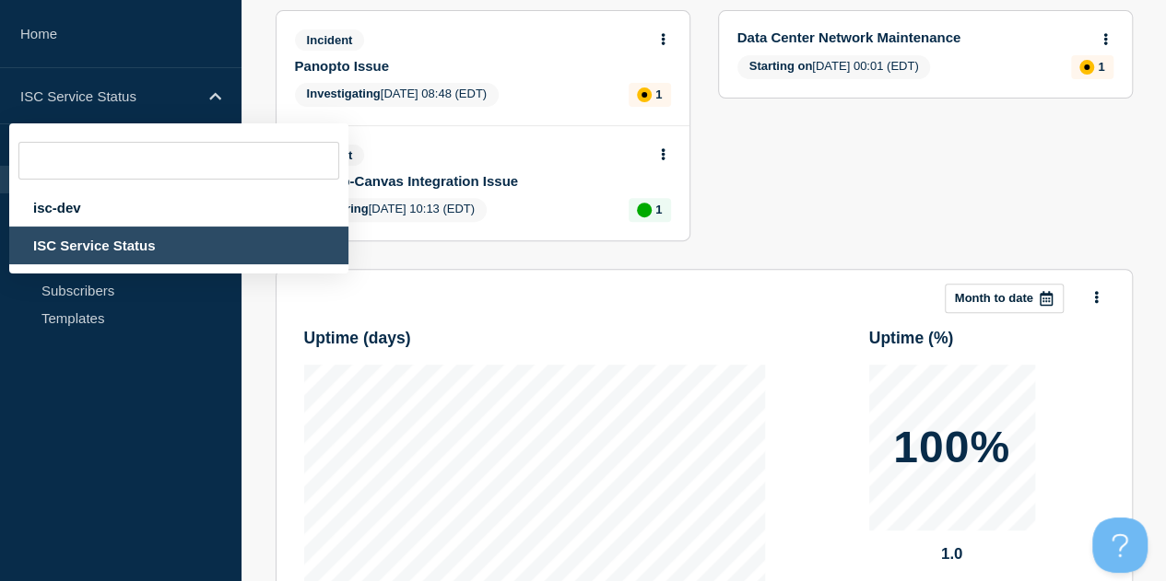
click at [114, 152] on input "text" at bounding box center [178, 161] width 321 height 38
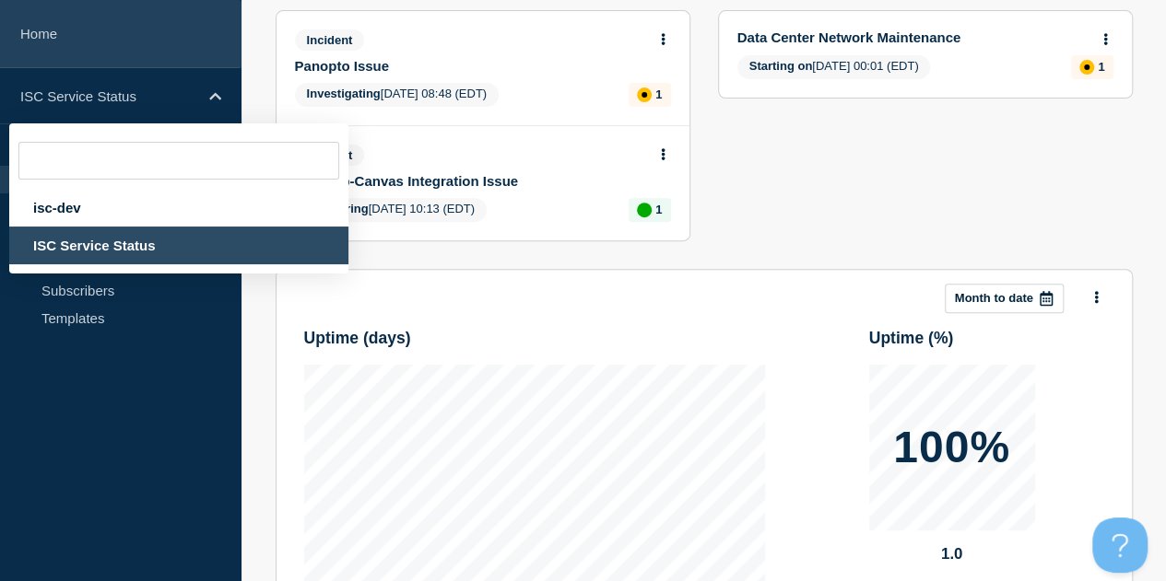
click at [49, 41] on link "Home" at bounding box center [120, 34] width 241 height 68
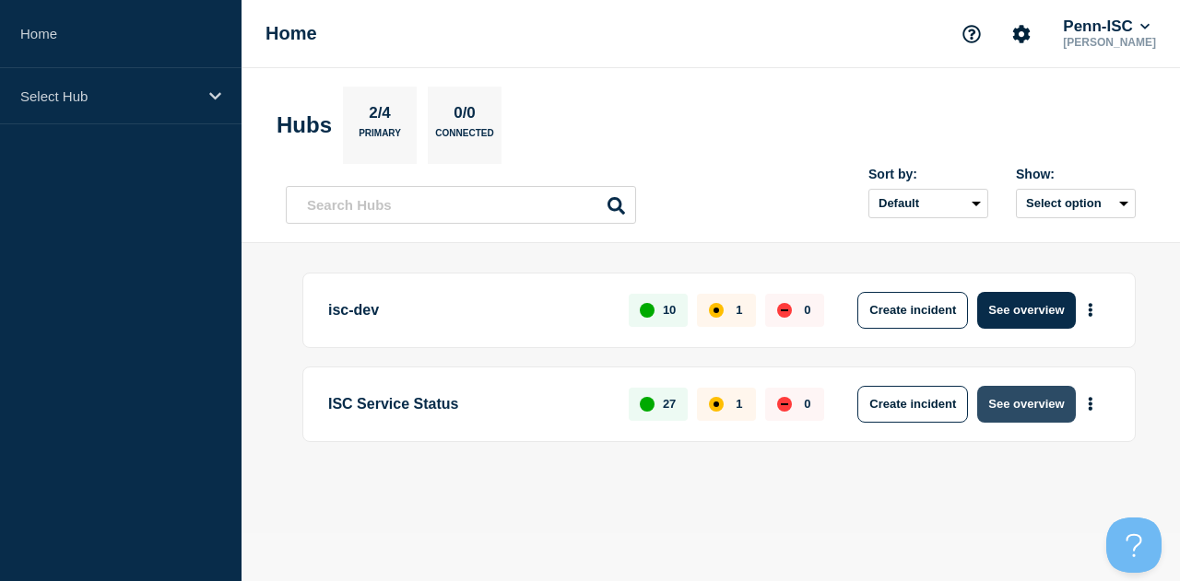
click at [1034, 409] on button "See overview" at bounding box center [1026, 404] width 98 height 37
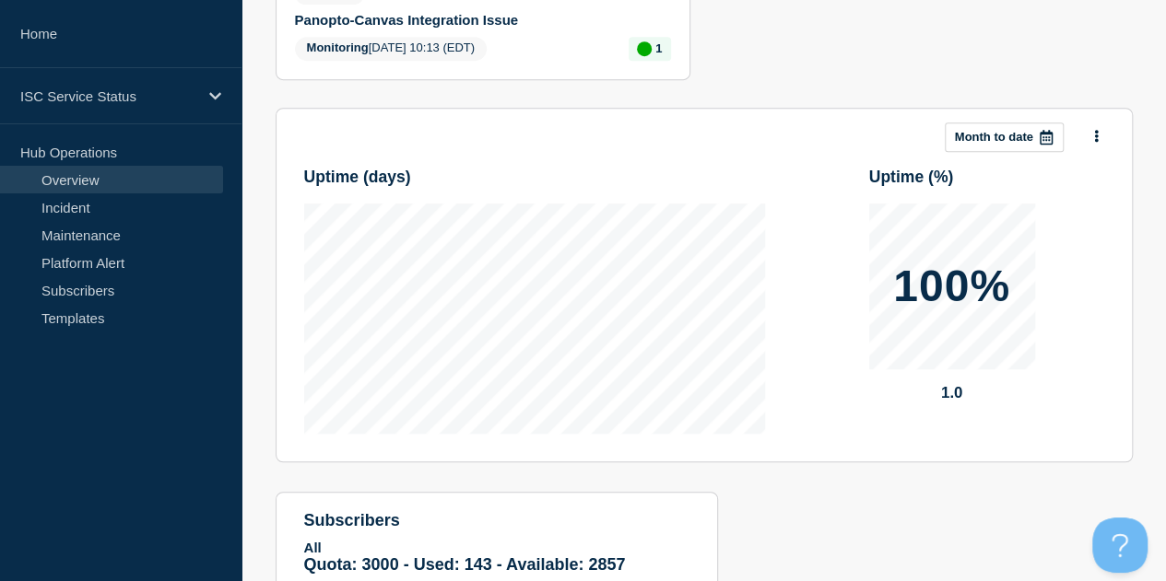
scroll to position [533, 0]
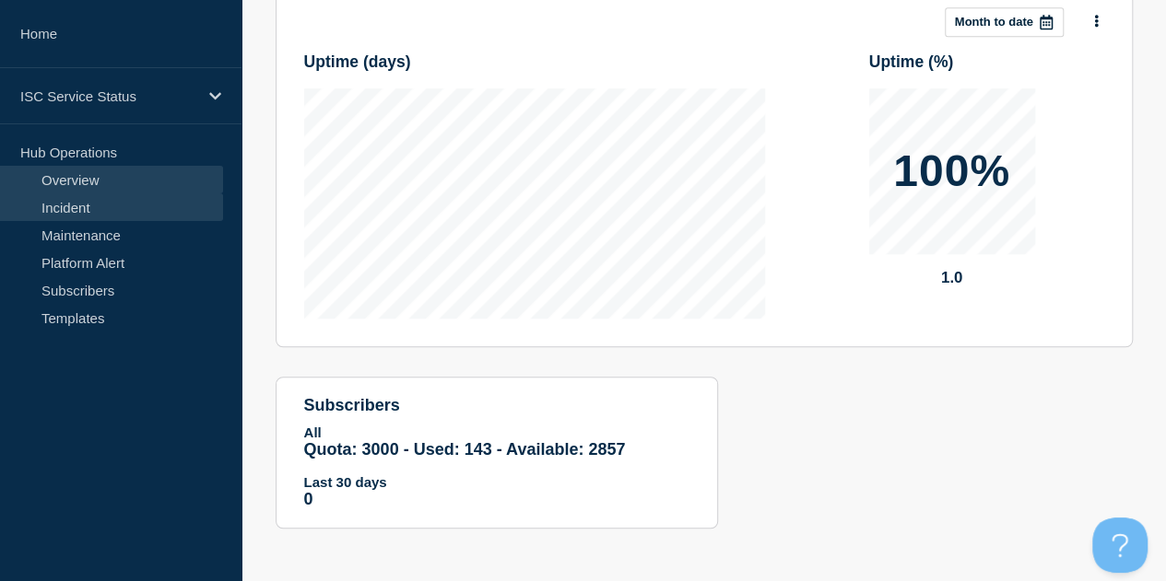
click at [94, 202] on link "Incident" at bounding box center [111, 208] width 223 height 28
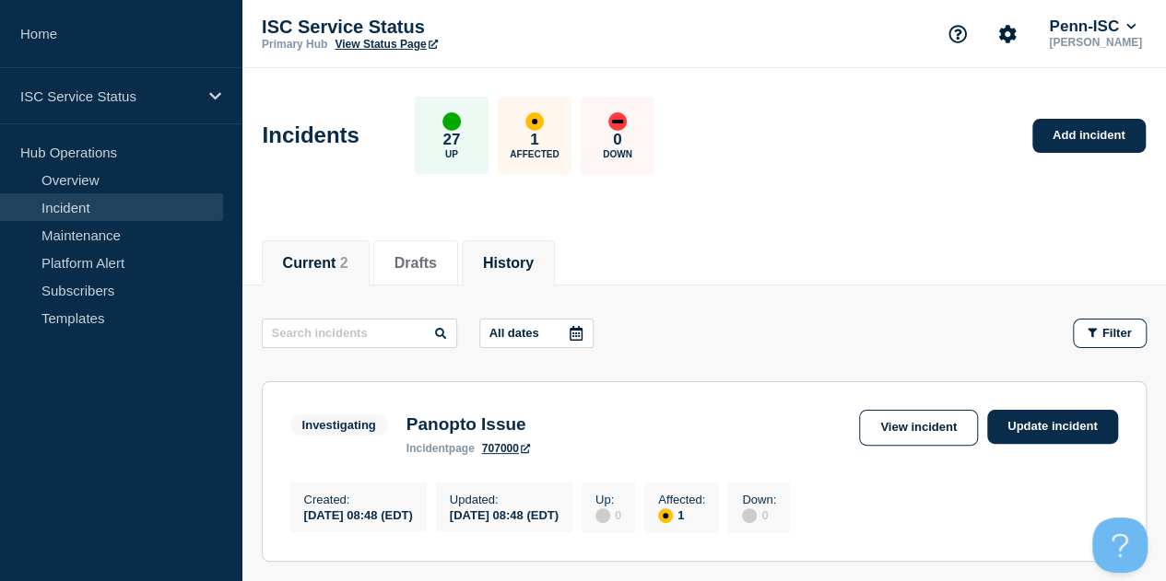
click at [555, 264] on li "History" at bounding box center [508, 263] width 93 height 45
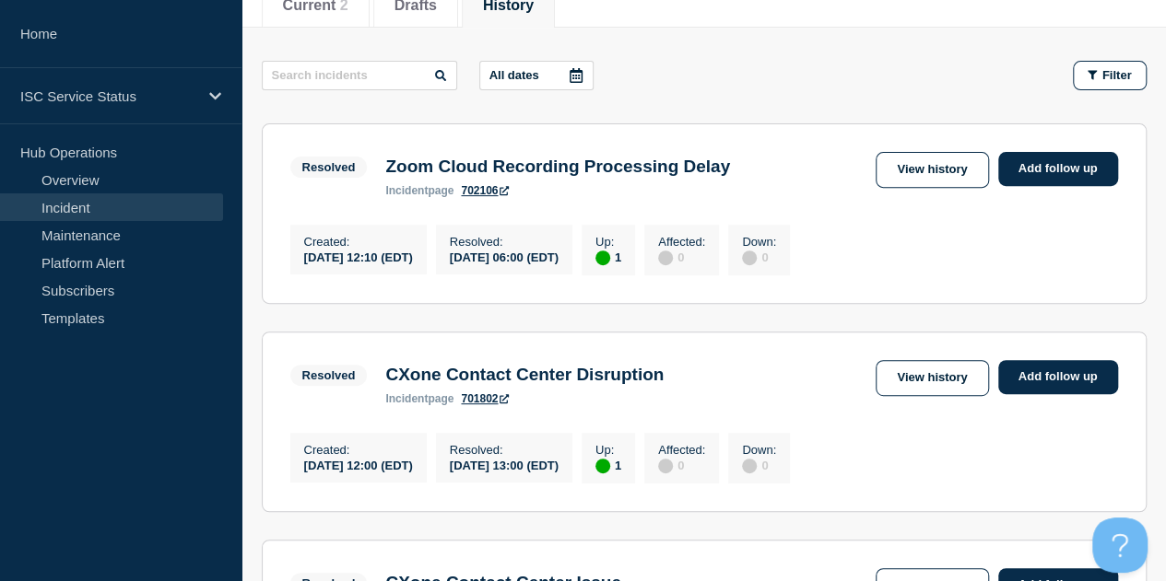
scroll to position [92, 0]
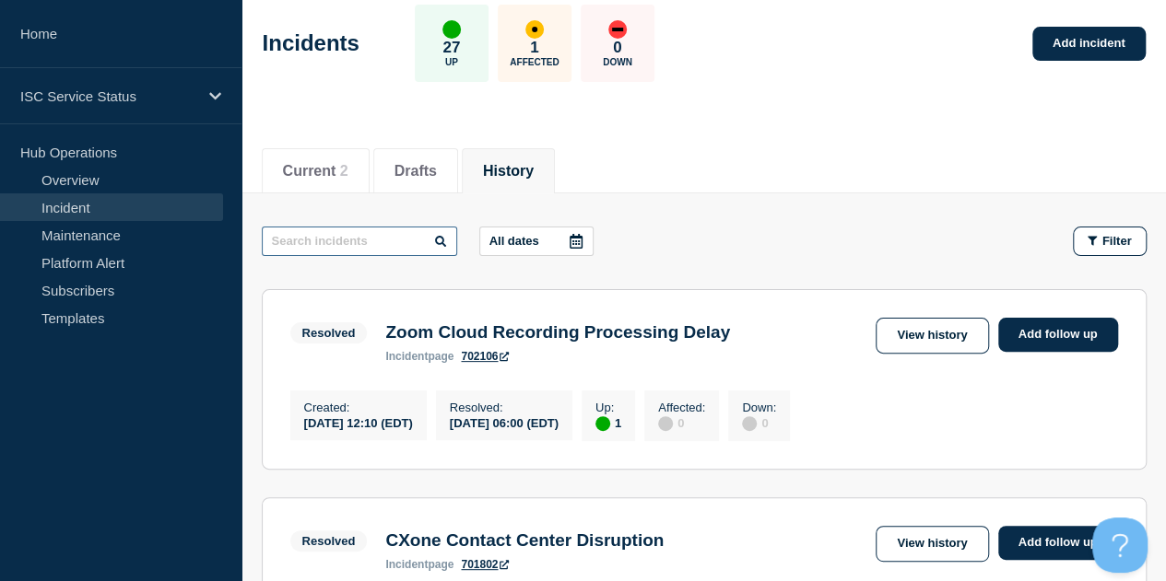
click at [367, 244] on input "text" at bounding box center [359, 241] width 195 height 29
type input "moni"
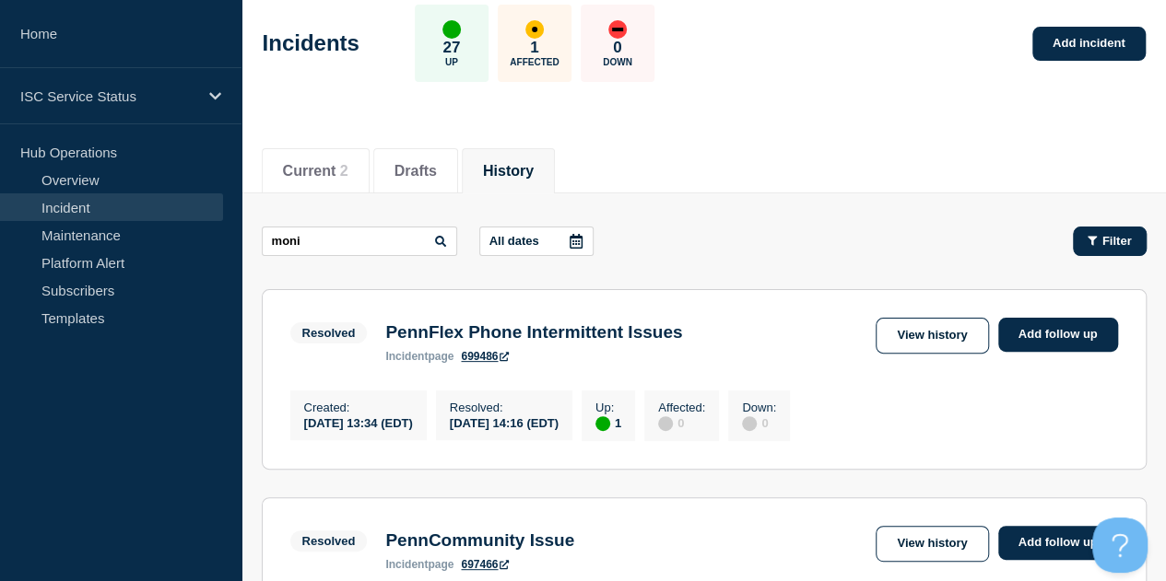
click at [1108, 250] on button "Filter" at bounding box center [1110, 241] width 74 height 29
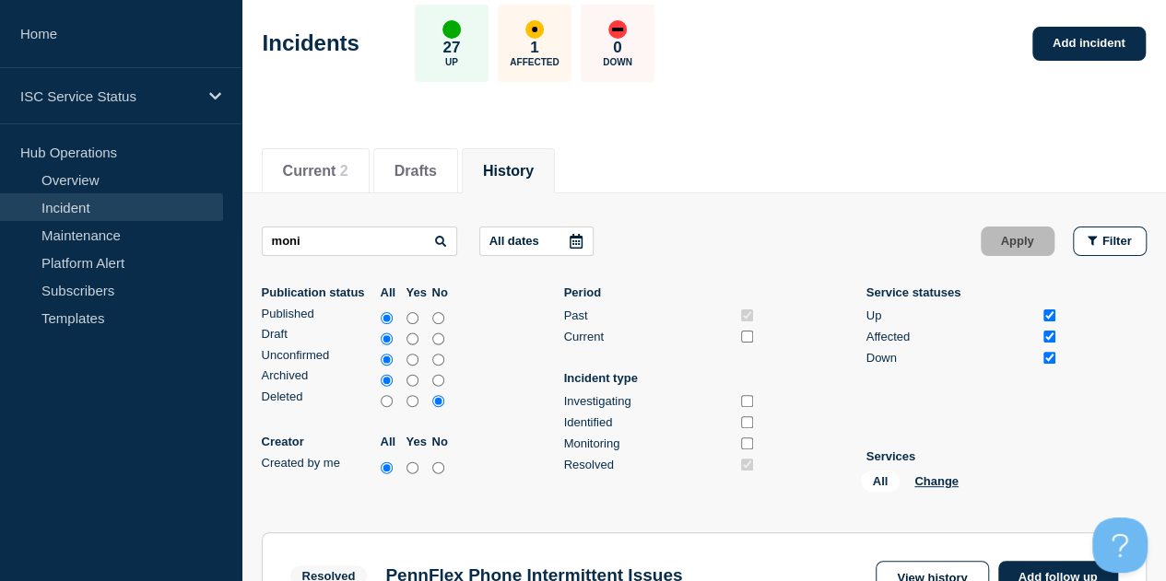
click at [753, 443] on input "Monitoring" at bounding box center [747, 444] width 12 height 12
checkbox input "true"
click at [1008, 234] on button "Apply" at bounding box center [1018, 241] width 74 height 29
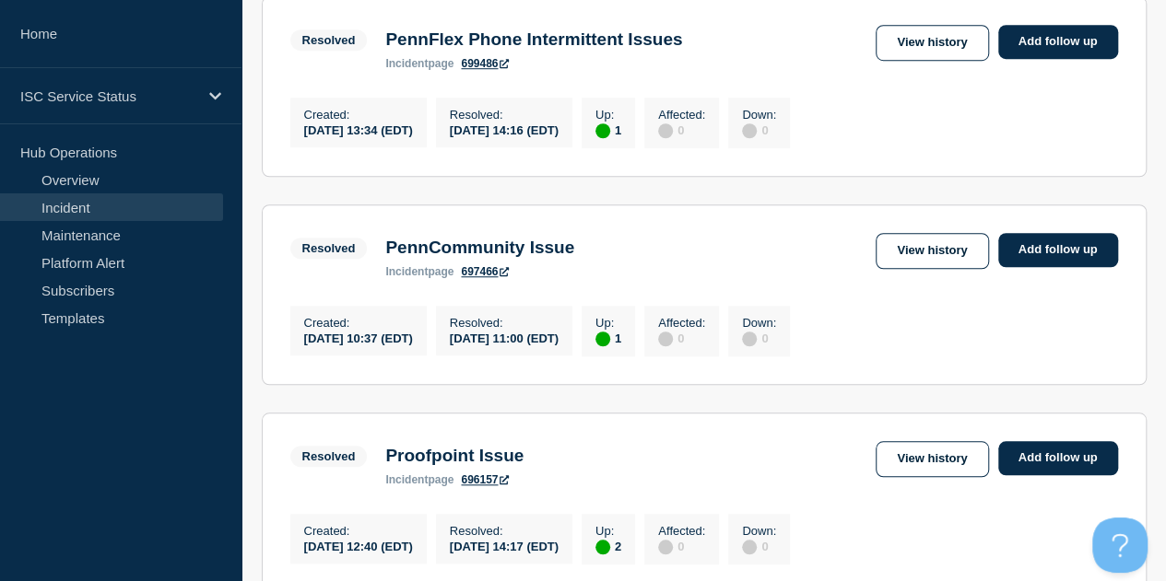
scroll to position [645, 0]
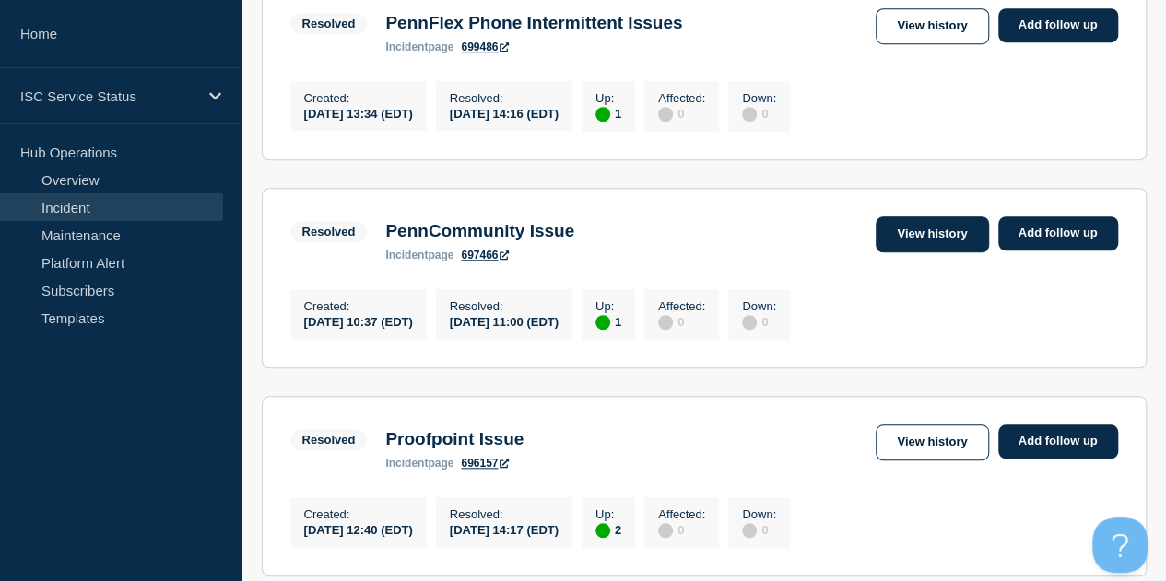
click at [947, 240] on link "View history" at bounding box center [931, 235] width 112 height 36
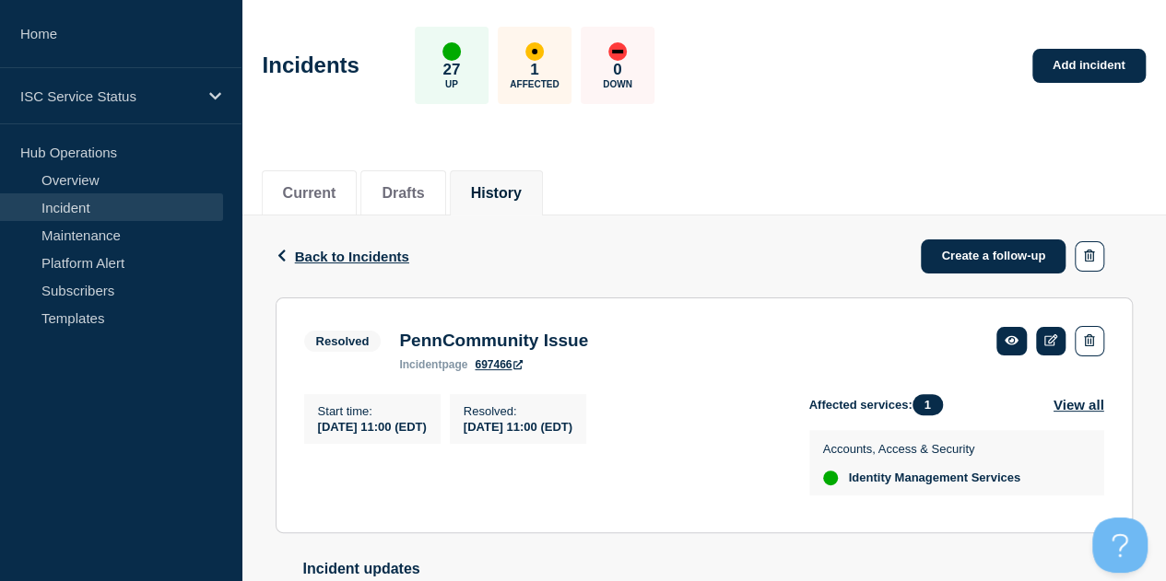
scroll to position [276, 0]
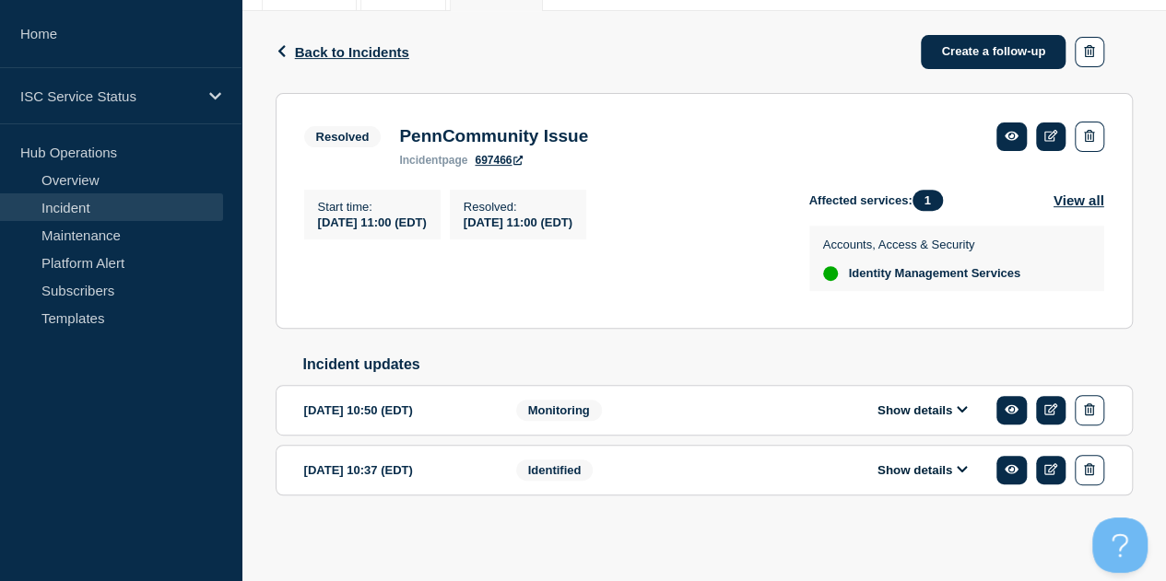
click at [898, 417] on button "Show details" at bounding box center [922, 411] width 101 height 16
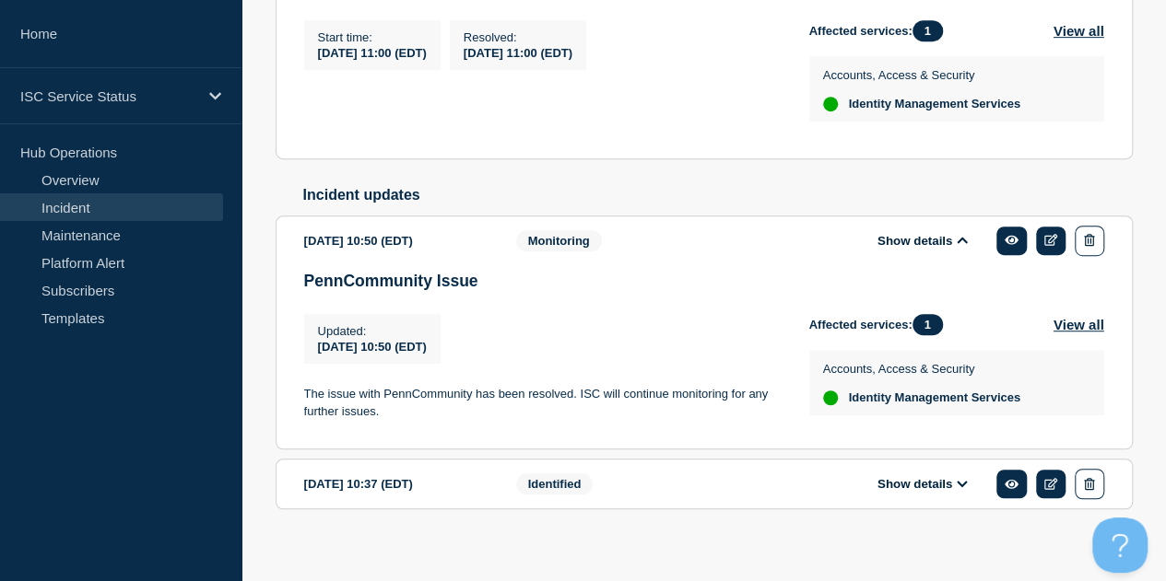
scroll to position [467, 0]
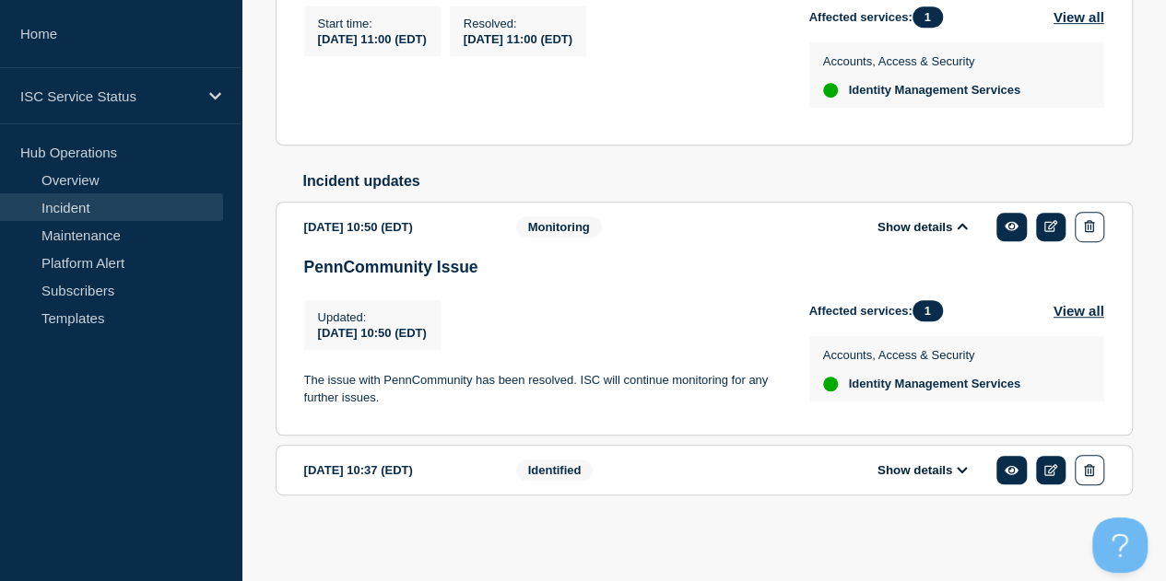
drag, startPoint x: 601, startPoint y: 412, endPoint x: 579, endPoint y: 382, distance: 36.9
click at [579, 382] on div "Updated : 2025-07-25 10:50 (EDT) Updated 2025-07-25 10:50 (EDT) The issue with …" at bounding box center [556, 355] width 505 height 111
copy p "ISC will continue monitoring for any further issues."
click at [621, 410] on div "Updated : 2025-07-25 10:50 (EDT) Updated 2025-07-25 10:50 (EDT) The issue with …" at bounding box center [556, 355] width 505 height 111
click at [603, 376] on p "The issue with PennCommunity has been resolved. ISC will continue monitoring fo…" at bounding box center [542, 389] width 476 height 34
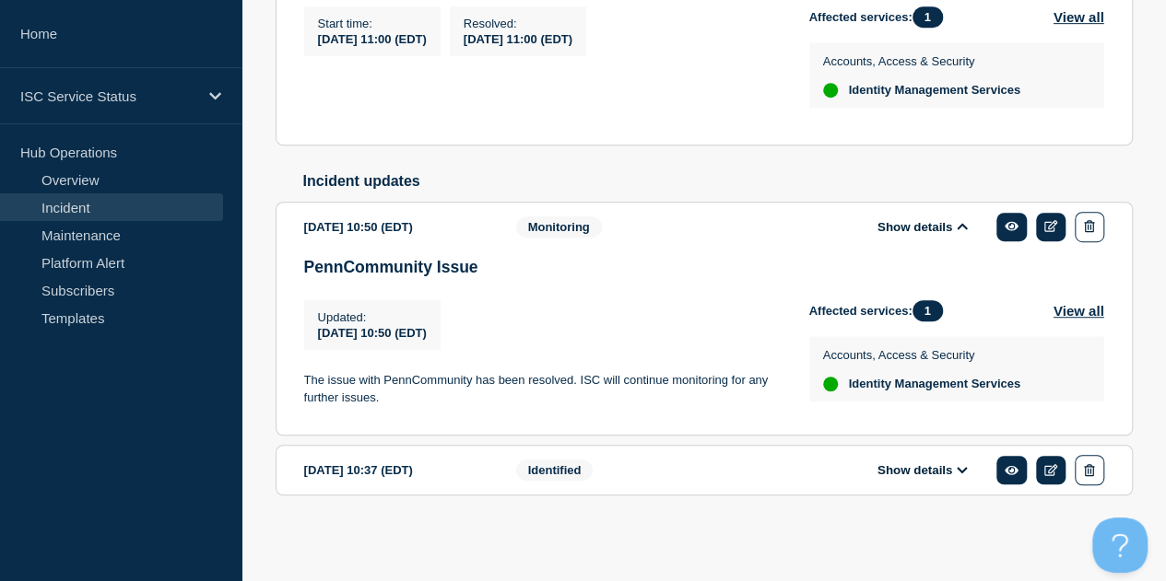
drag, startPoint x: 603, startPoint y: 380, endPoint x: 699, endPoint y: 409, distance: 100.3
click at [699, 409] on div "Updated : 2025-07-25 10:50 (EDT) Updated 2025-07-25 10:50 (EDT) The issue with …" at bounding box center [556, 355] width 505 height 111
copy p "will continue monitoring for any further issues."
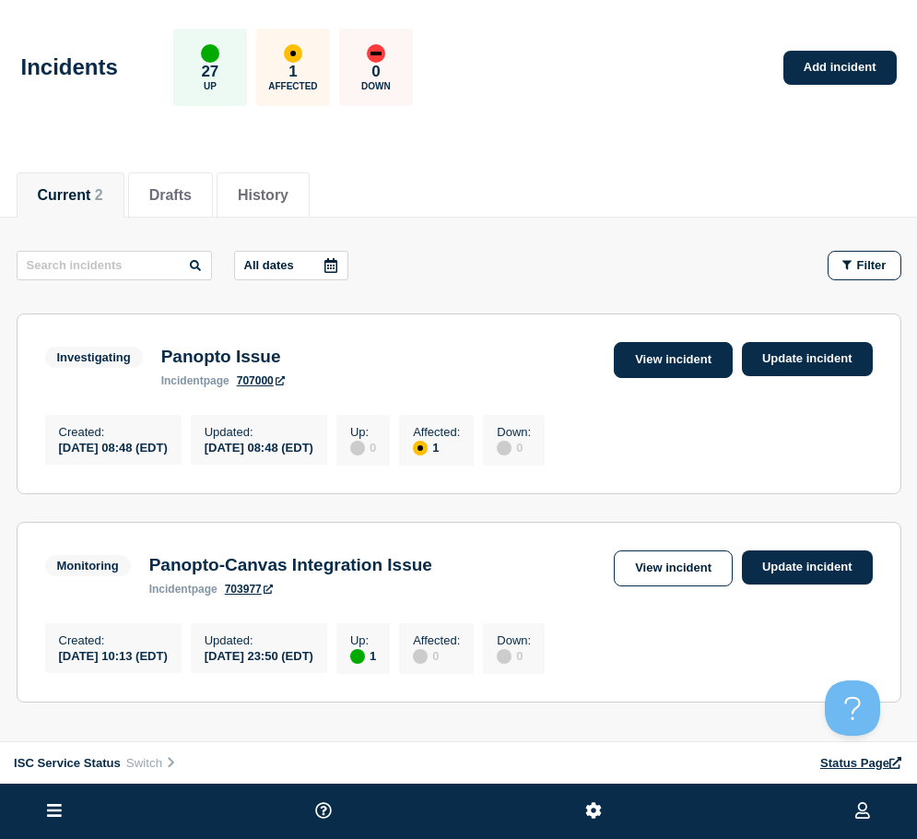
click at [655, 359] on link "View incident" at bounding box center [673, 360] width 119 height 36
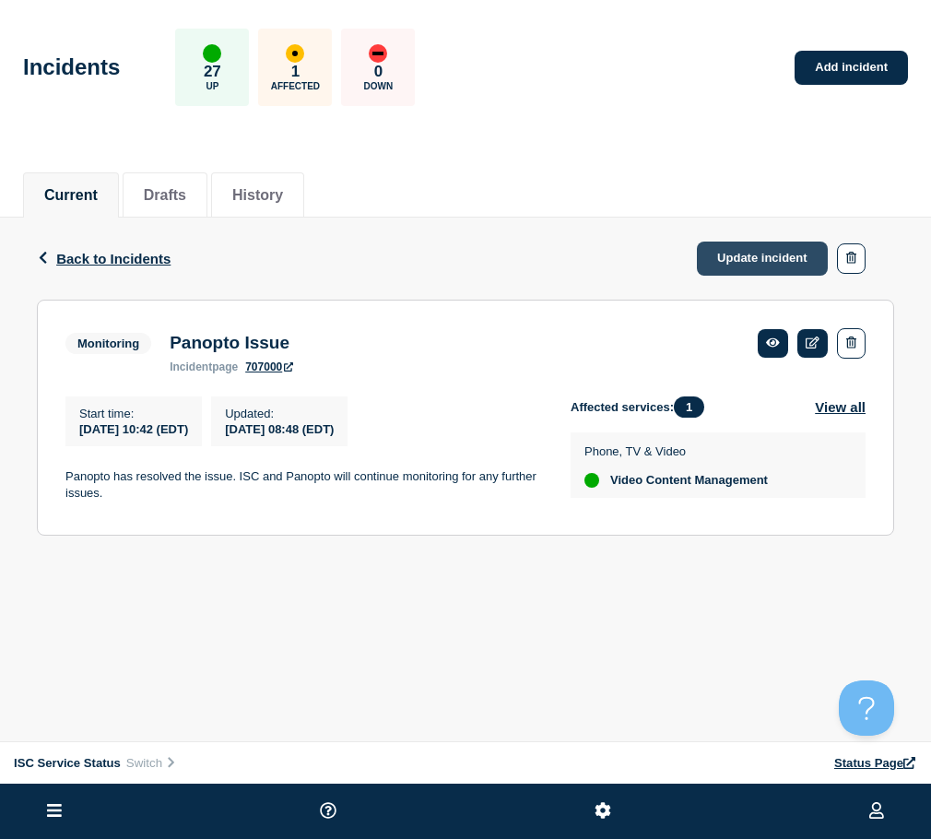
click at [787, 261] on link "Update incident" at bounding box center [762, 258] width 131 height 34
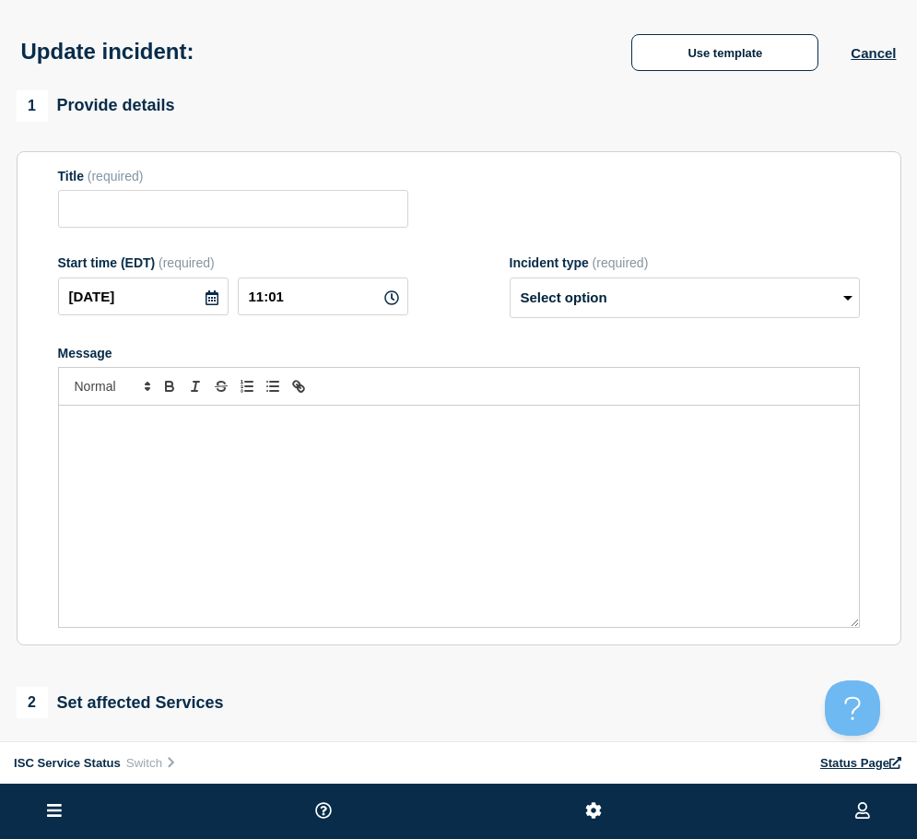
type input "Panopto Issue"
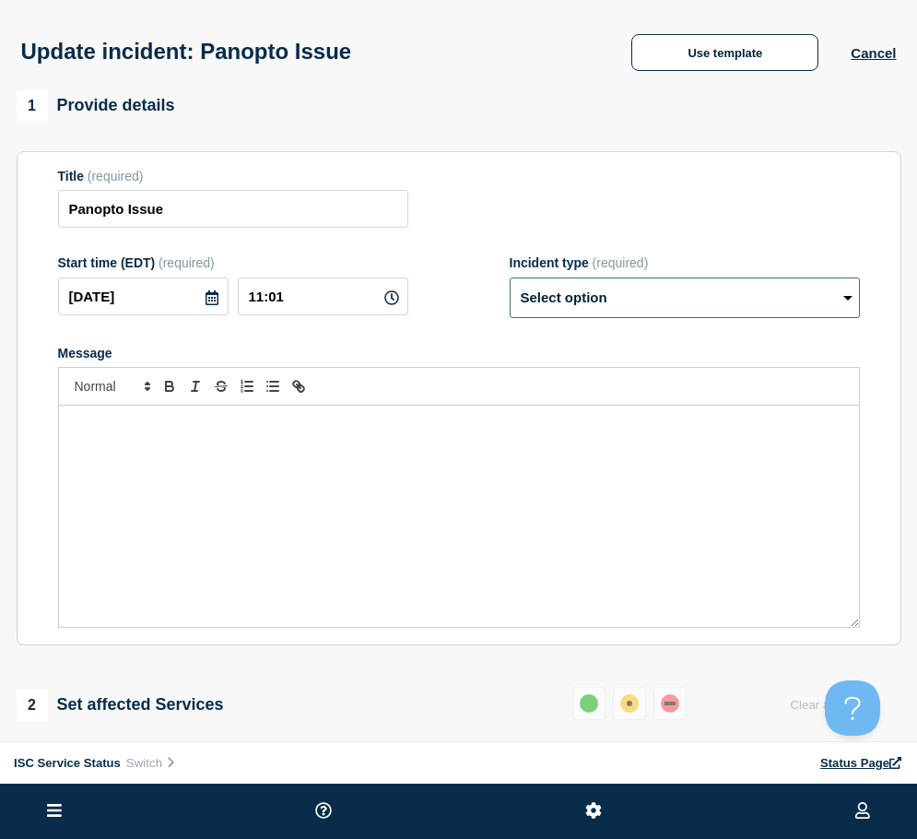
click at [567, 308] on select "Select option Investigating Identified Monitoring Resolved" at bounding box center [685, 297] width 350 height 41
click at [410, 261] on div "Start time (EDT) (required) [DATE] 11:01 Incident type (required) Select option…" at bounding box center [459, 286] width 802 height 63
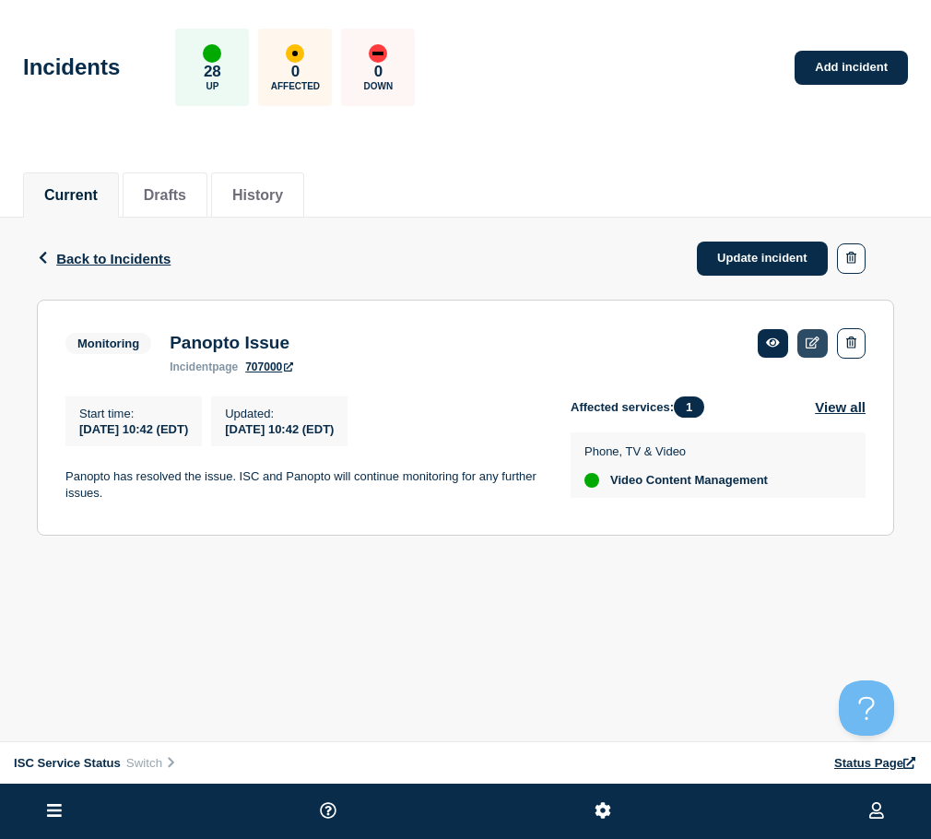
click at [814, 331] on link at bounding box center [812, 343] width 30 height 29
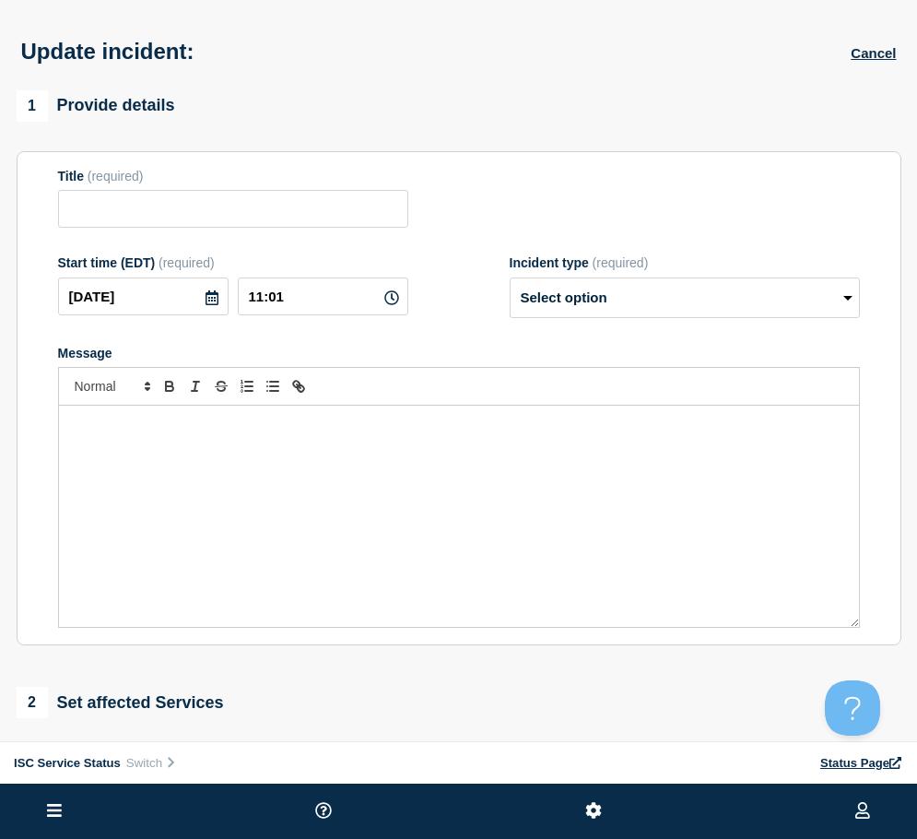
type input "Panopto Issue"
type input "10:42"
select select "monitoring"
radio input "false"
radio input "true"
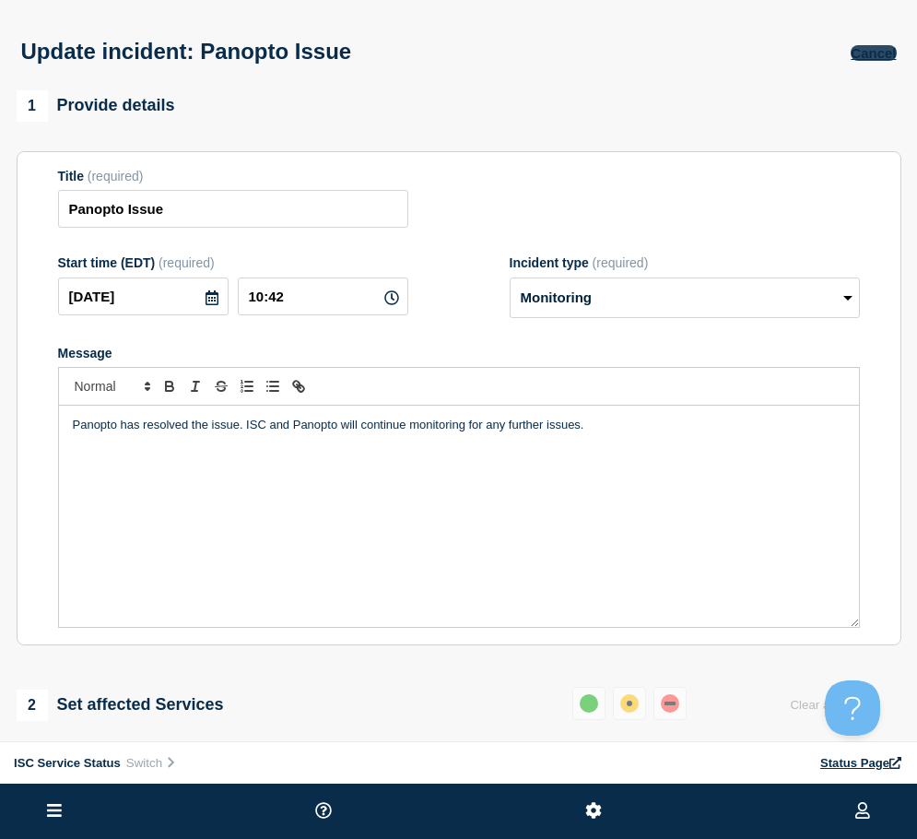
click at [871, 55] on button "Cancel" at bounding box center [873, 53] width 45 height 16
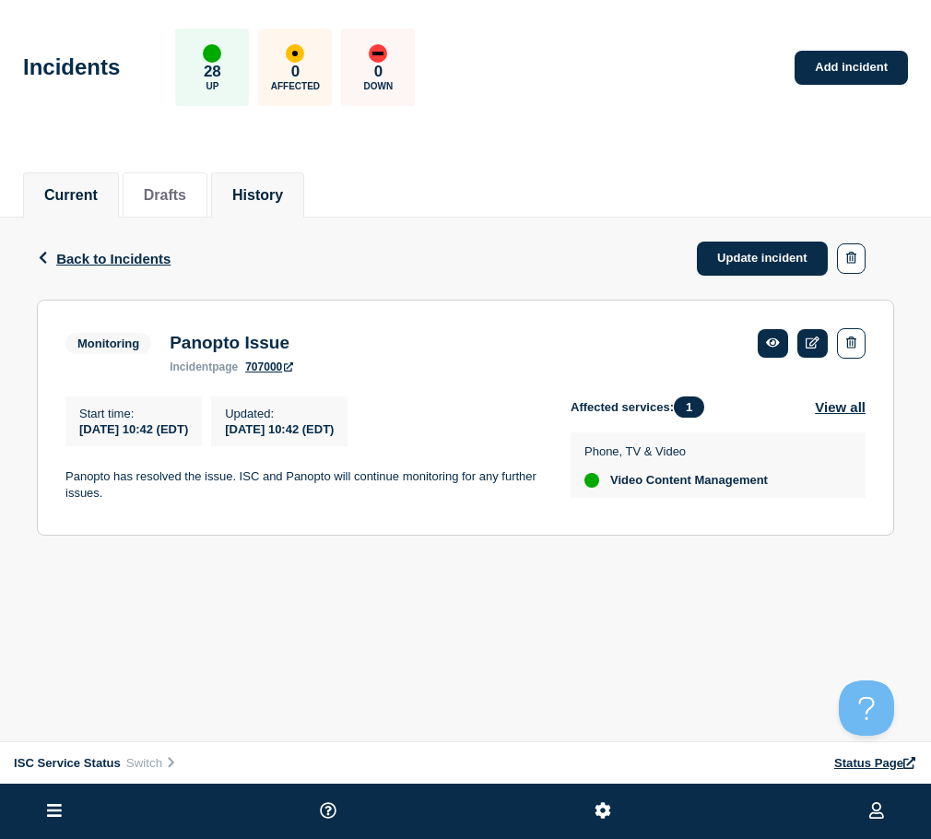
click at [283, 187] on button "History" at bounding box center [257, 195] width 51 height 17
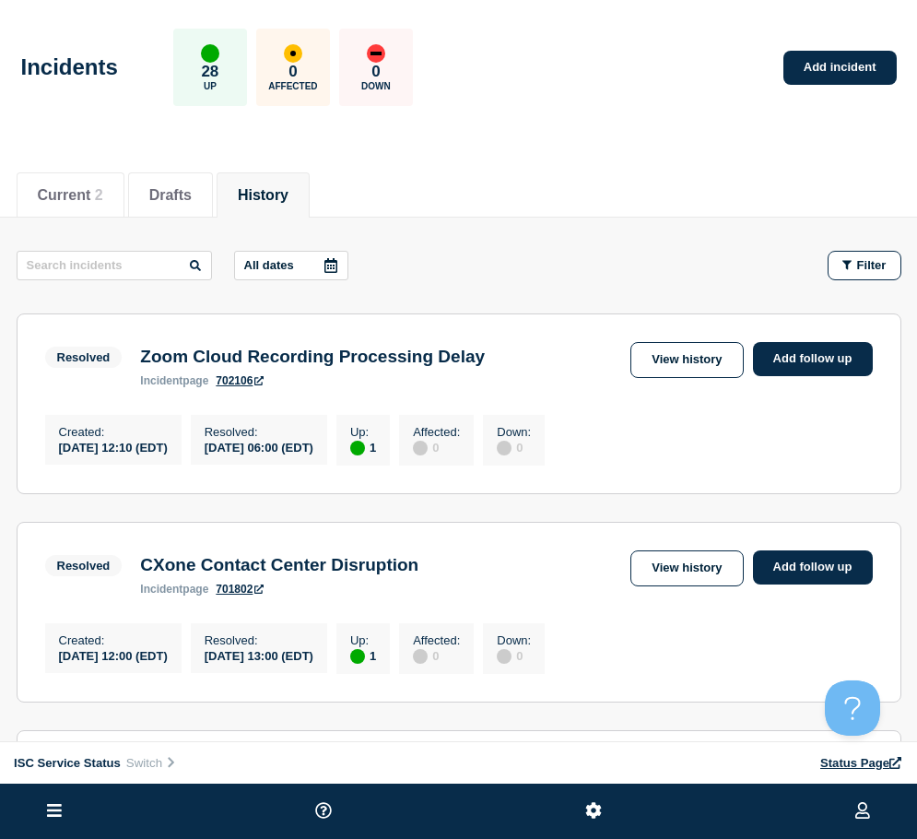
click at [279, 267] on p "All dates" at bounding box center [269, 265] width 50 height 14
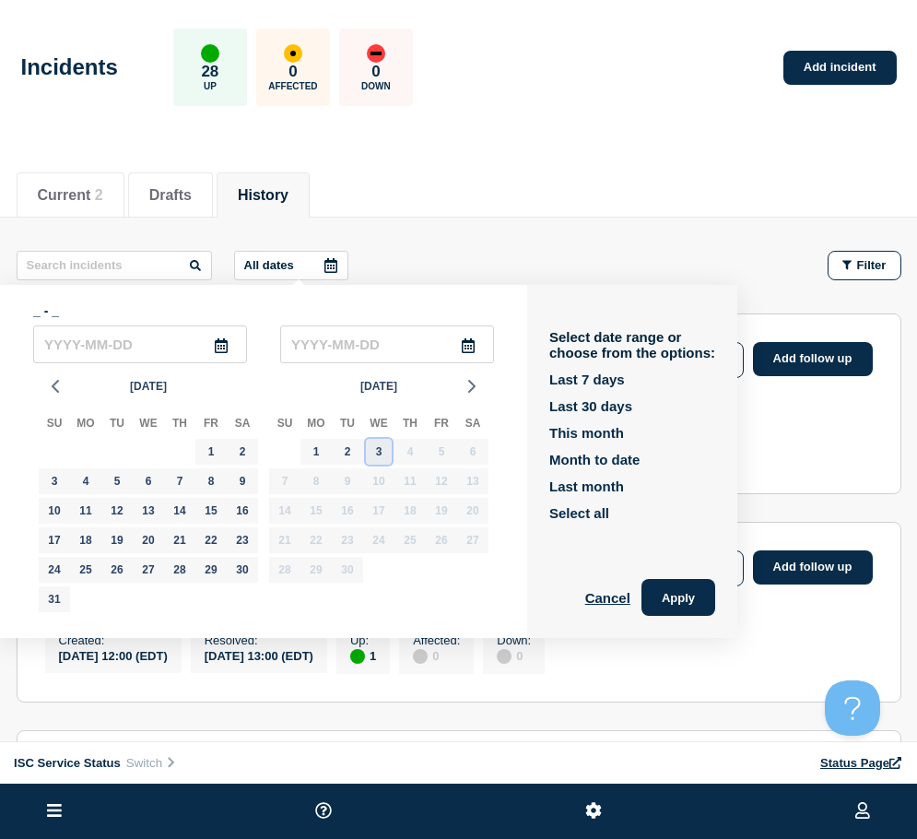
click at [378, 451] on div "3" at bounding box center [379, 452] width 26 height 26
type input "[DATE]"
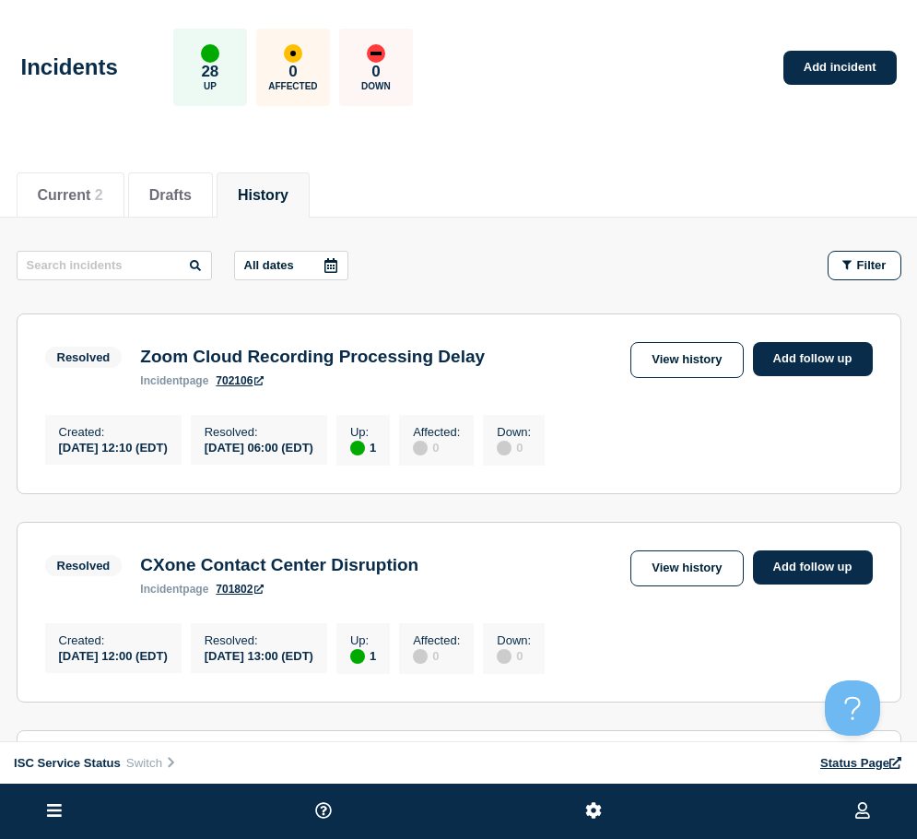
click at [312, 265] on button "All dates" at bounding box center [291, 265] width 114 height 29
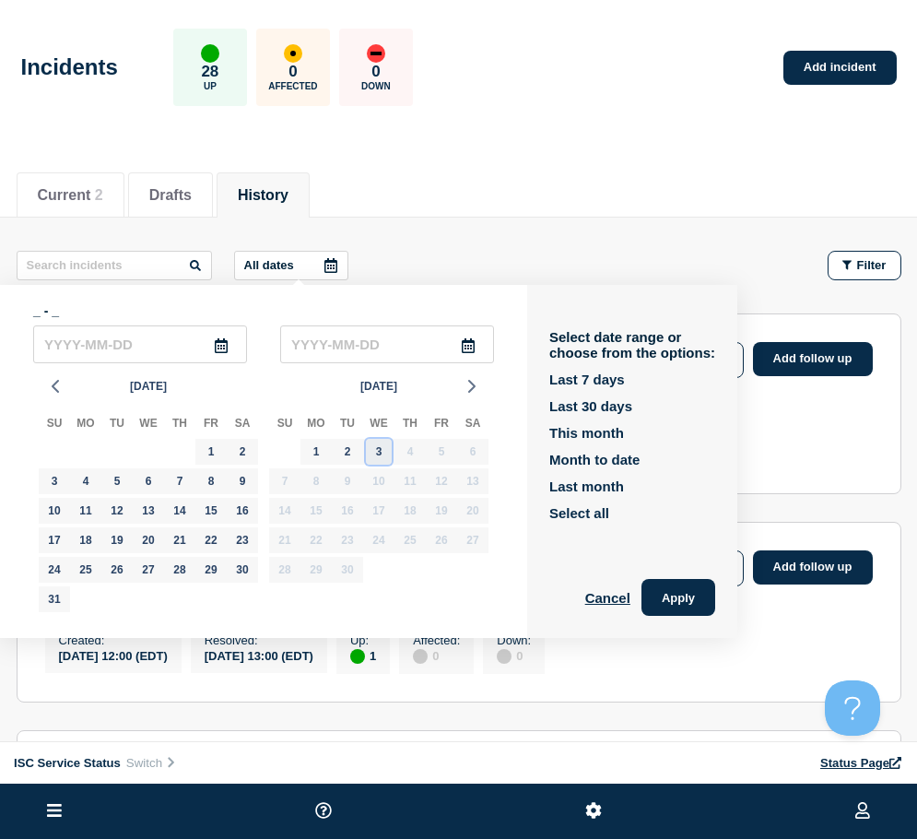
click at [376, 451] on div "3" at bounding box center [379, 452] width 26 height 26
click at [340, 454] on div "2" at bounding box center [348, 452] width 26 height 26
type input "[DATE]"
click at [369, 453] on div "3" at bounding box center [379, 452] width 26 height 26
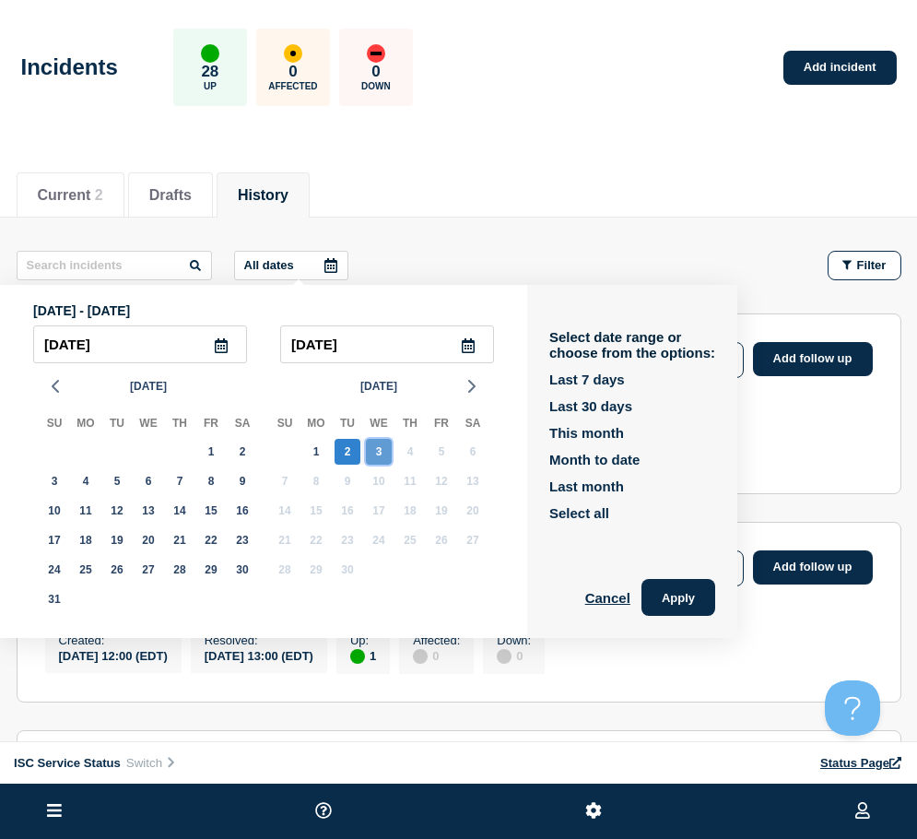
type input "[DATE]"
click at [352, 449] on div "2" at bounding box center [348, 452] width 26 height 26
type input "[DATE]"
click at [670, 587] on button "Apply" at bounding box center [678, 597] width 74 height 37
